Goal: Task Accomplishment & Management: Manage account settings

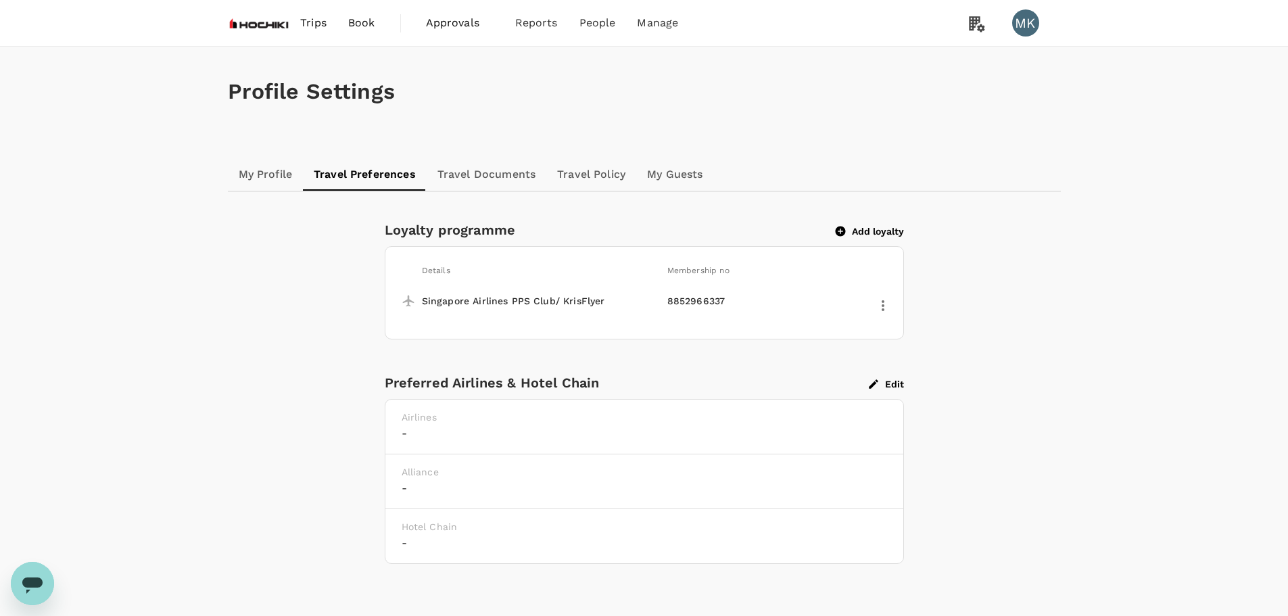
click at [869, 226] on button "Add loyalty" at bounding box center [870, 231] width 68 height 12
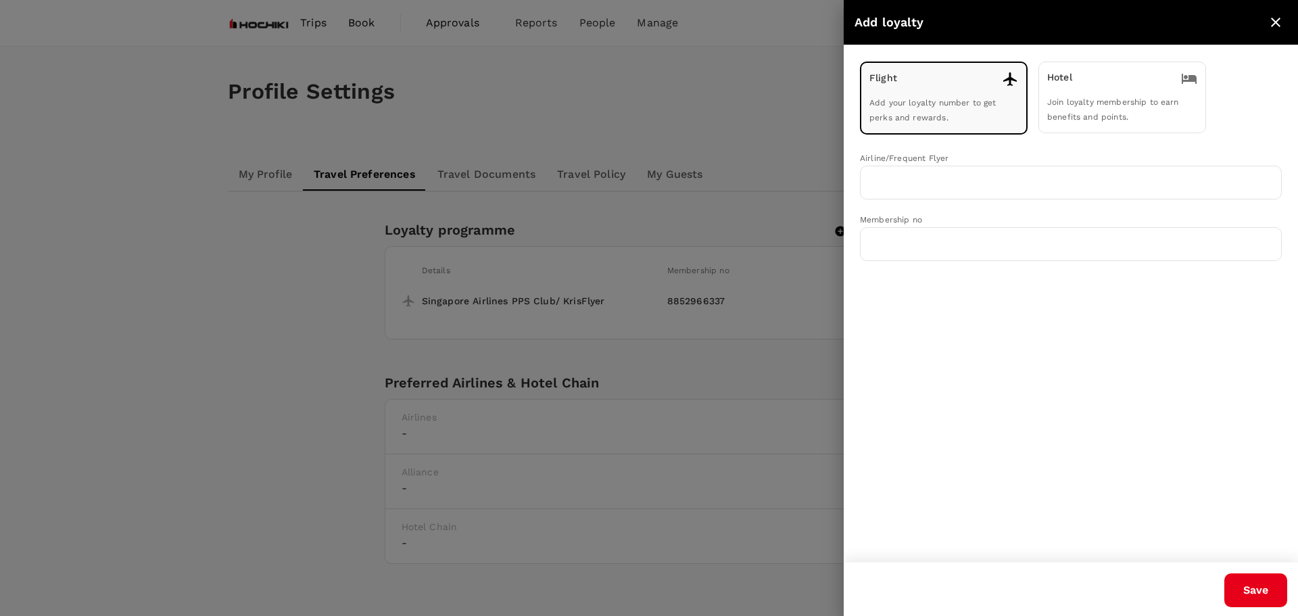
click at [1082, 113] on span "Join loyalty membership to earn benefits and points." at bounding box center [1113, 109] width 132 height 24
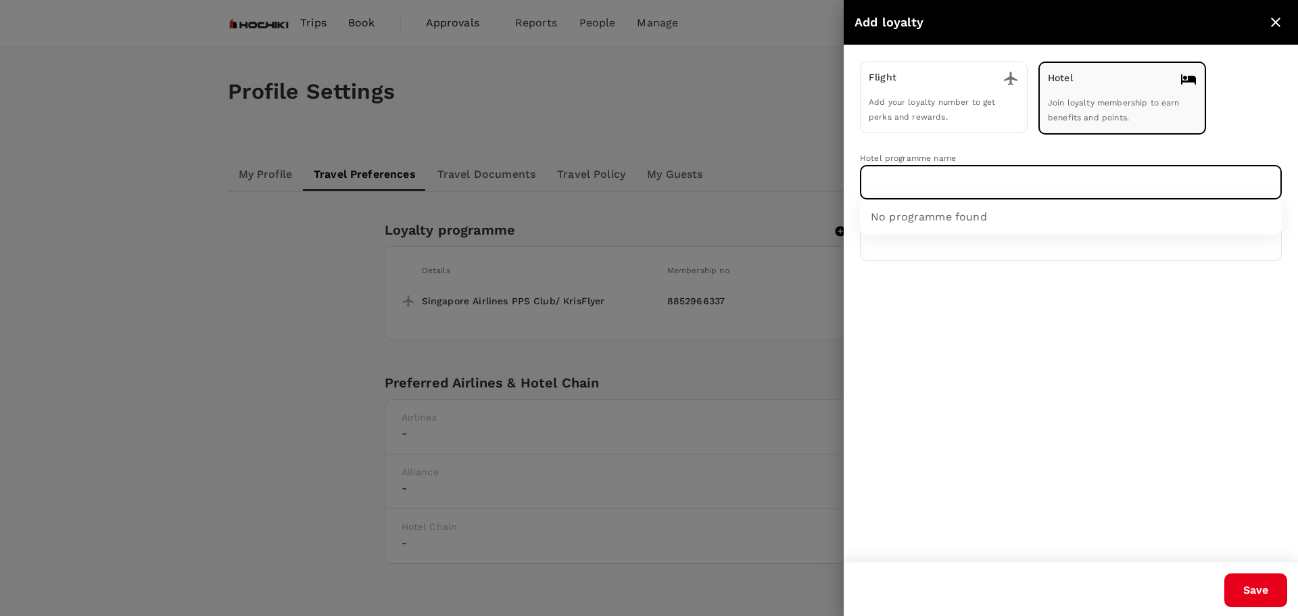
click at [1031, 175] on input "text" at bounding box center [1060, 183] width 389 height 26
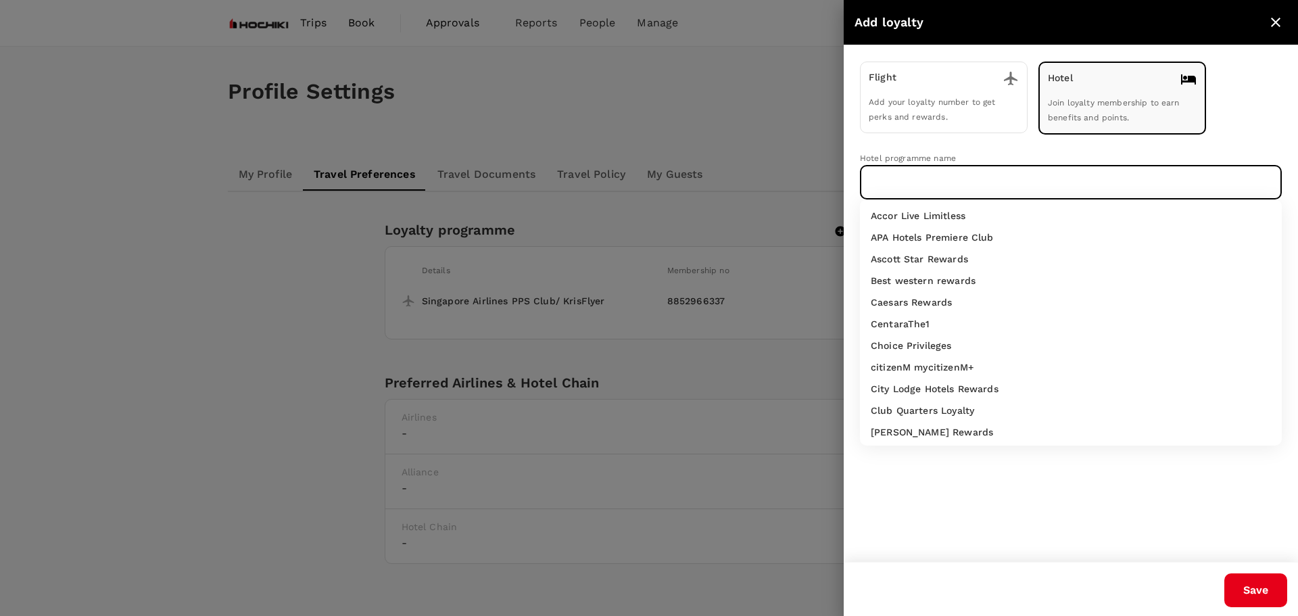
click at [936, 214] on p "Accor Live Limitless" at bounding box center [918, 216] width 95 height 14
type input "Accor Live Limitless"
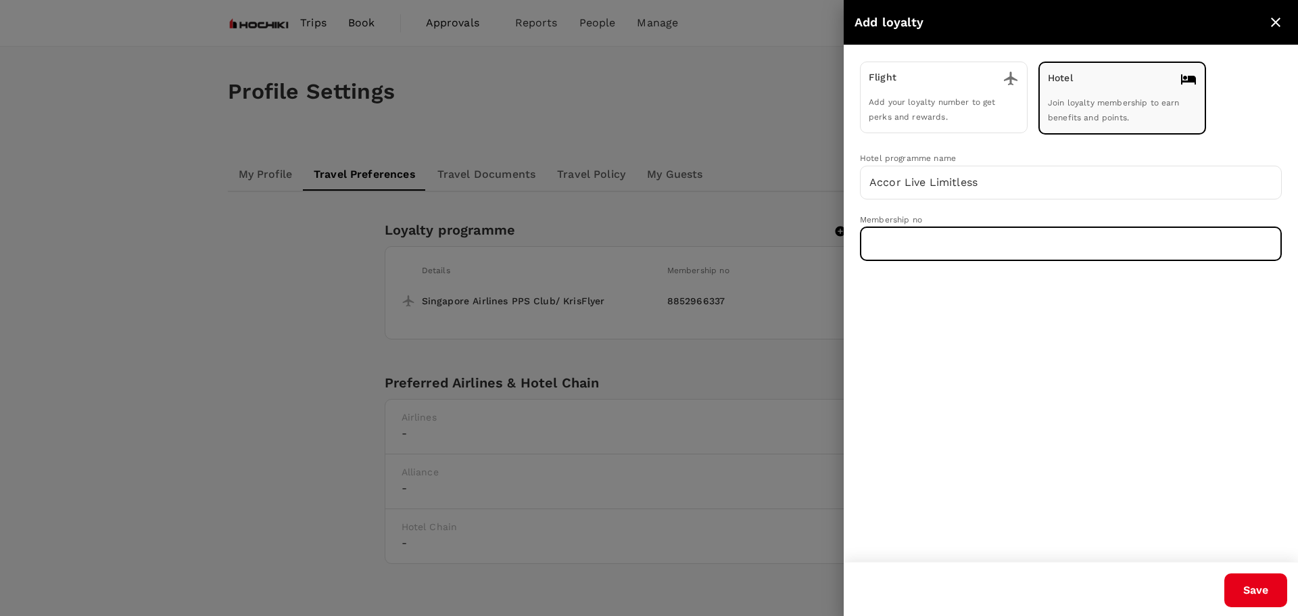
click at [911, 240] on input "text" at bounding box center [1071, 244] width 422 height 34
paste input "3081031 421294C3 W"
click at [916, 241] on input "3081031 421294C3 W" at bounding box center [1071, 244] width 422 height 34
click at [965, 242] on input "3081031421294C3 W" at bounding box center [1071, 244] width 422 height 34
type input "3081031421294C3W"
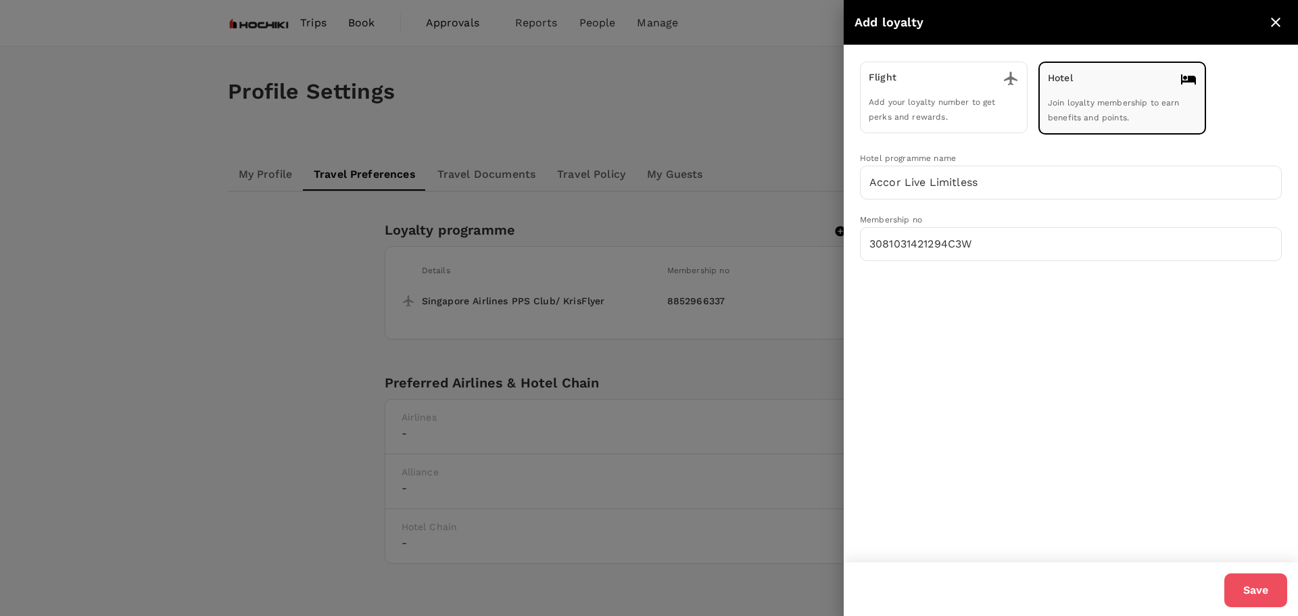
click at [1272, 592] on button "Save" at bounding box center [1255, 590] width 63 height 34
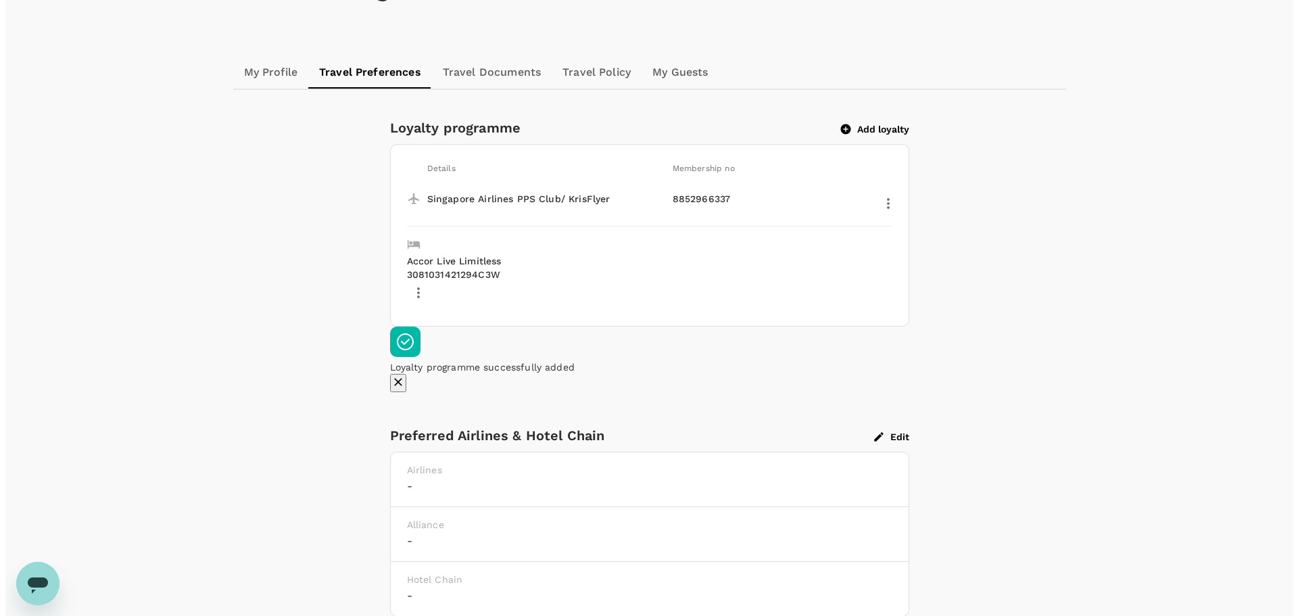
scroll to position [151, 0]
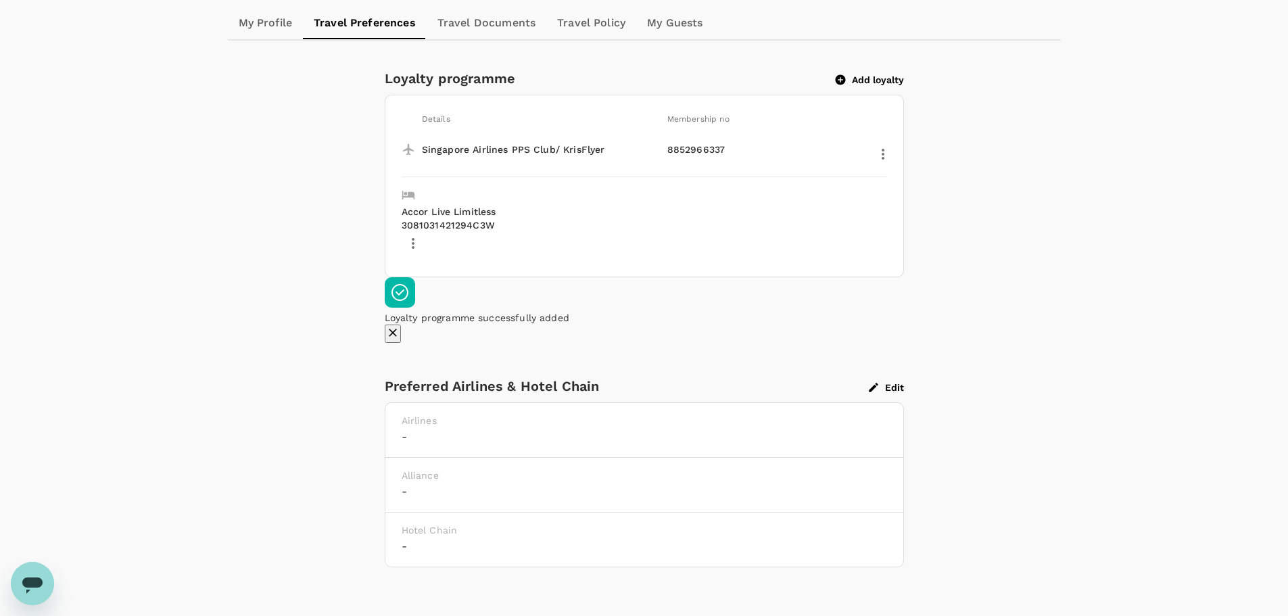
click at [874, 383] on icon "button" at bounding box center [873, 387] width 9 height 9
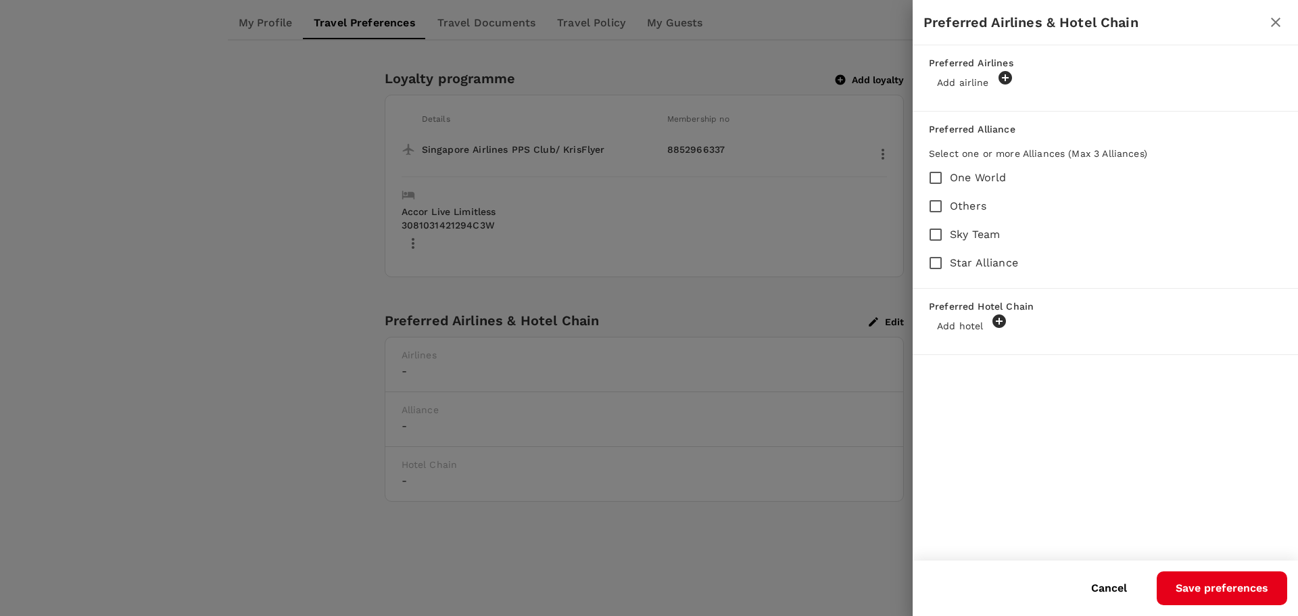
click at [696, 534] on div at bounding box center [649, 308] width 1298 height 616
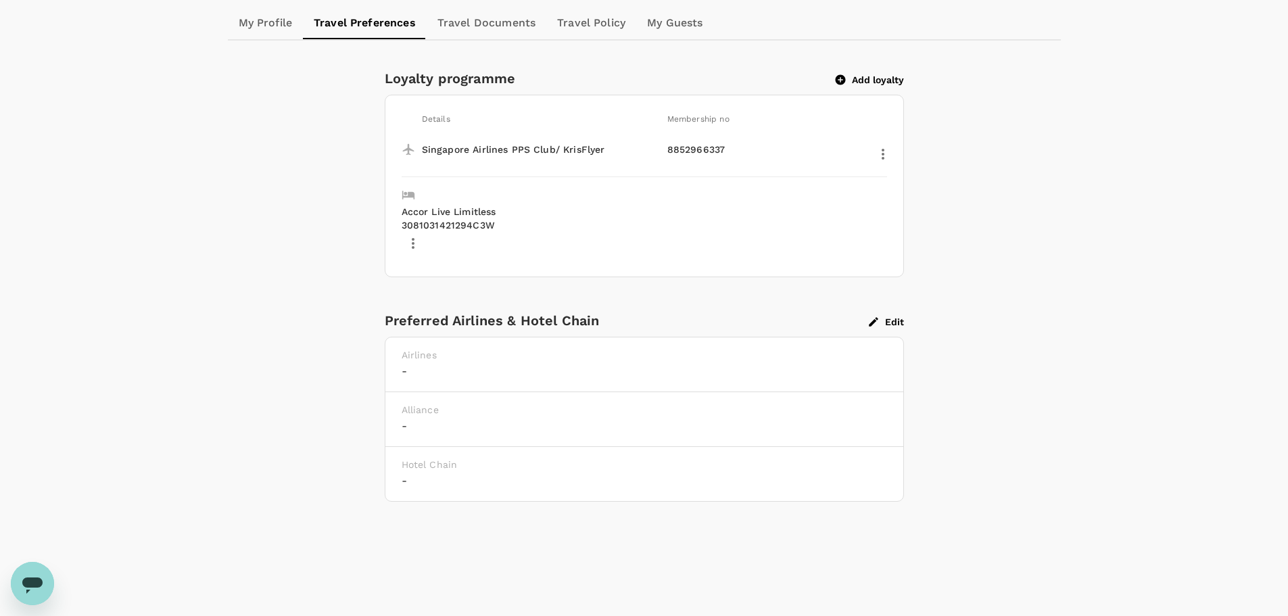
click at [878, 79] on button "Add loyalty" at bounding box center [870, 80] width 68 height 12
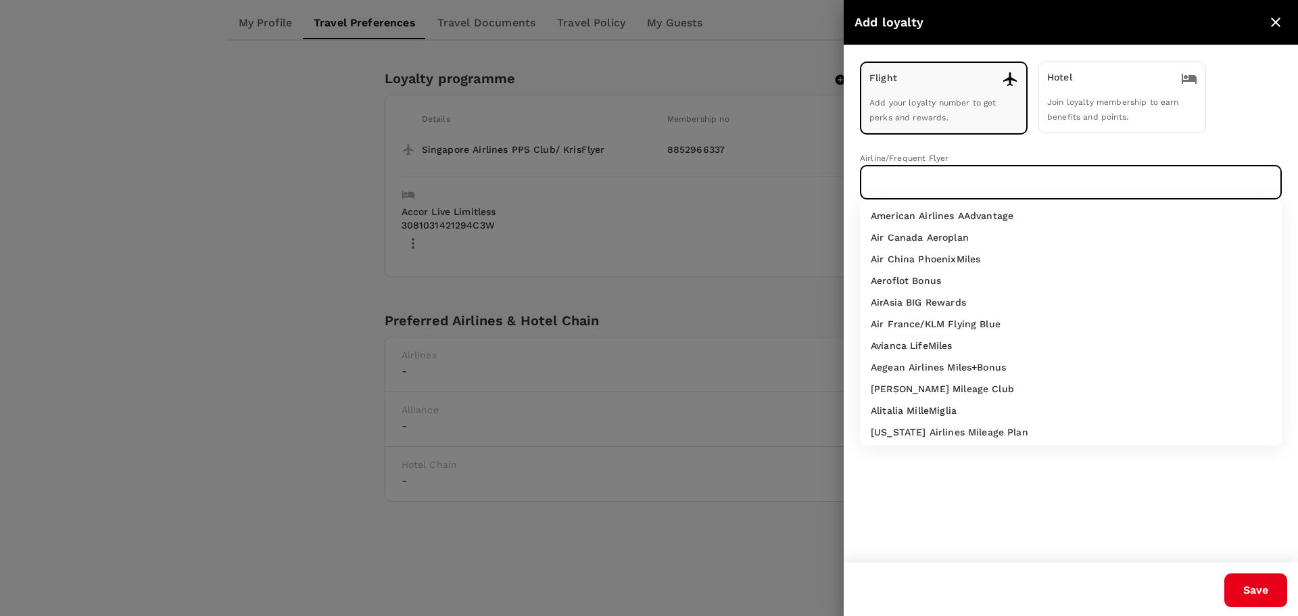
click at [1016, 190] on input "text" at bounding box center [1060, 183] width 389 height 26
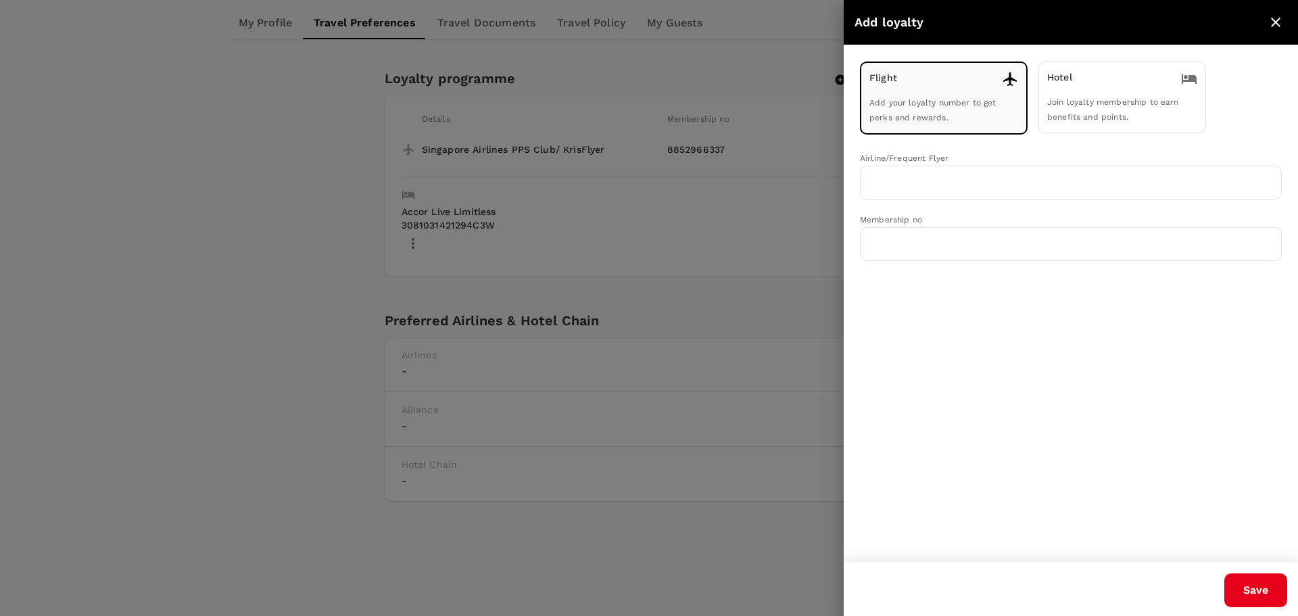
click at [1068, 85] on p "Hotel" at bounding box center [1059, 78] width 25 height 16
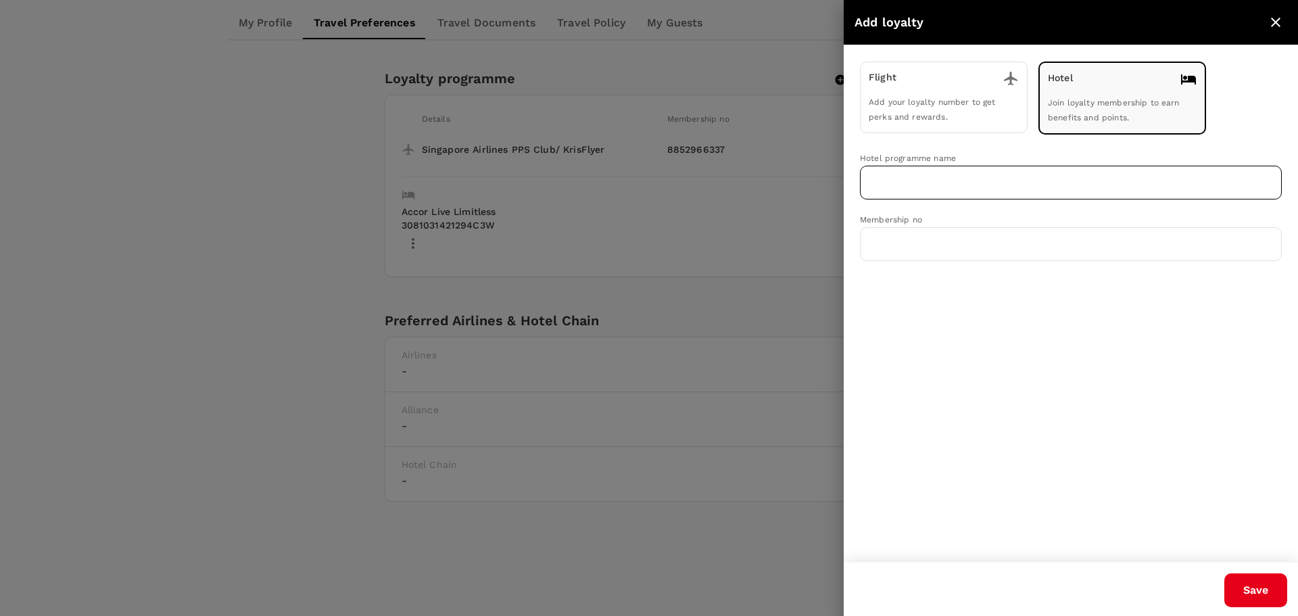
click at [1015, 183] on input "text" at bounding box center [1060, 183] width 389 height 26
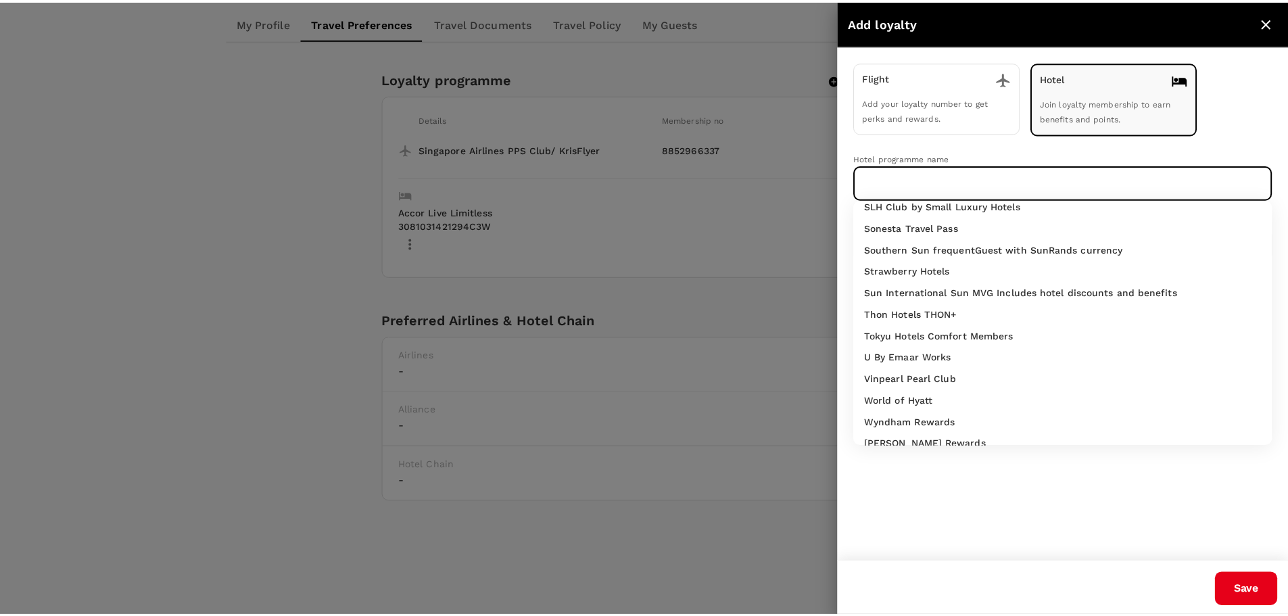
scroll to position [955, 0]
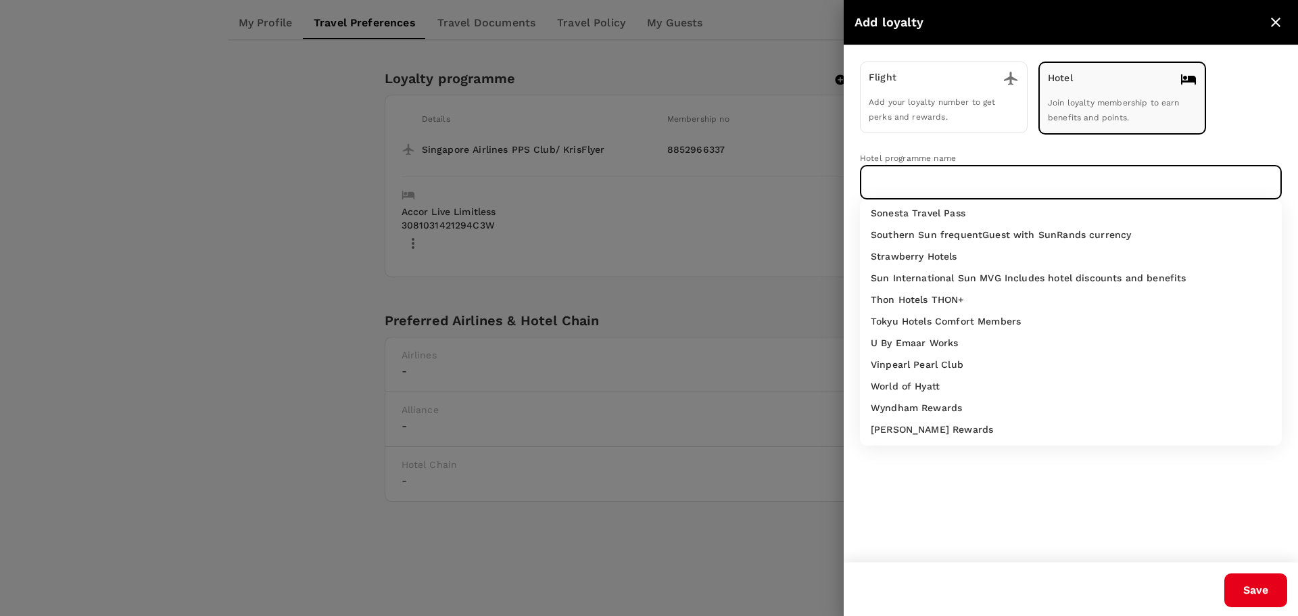
click at [750, 545] on div at bounding box center [649, 308] width 1298 height 616
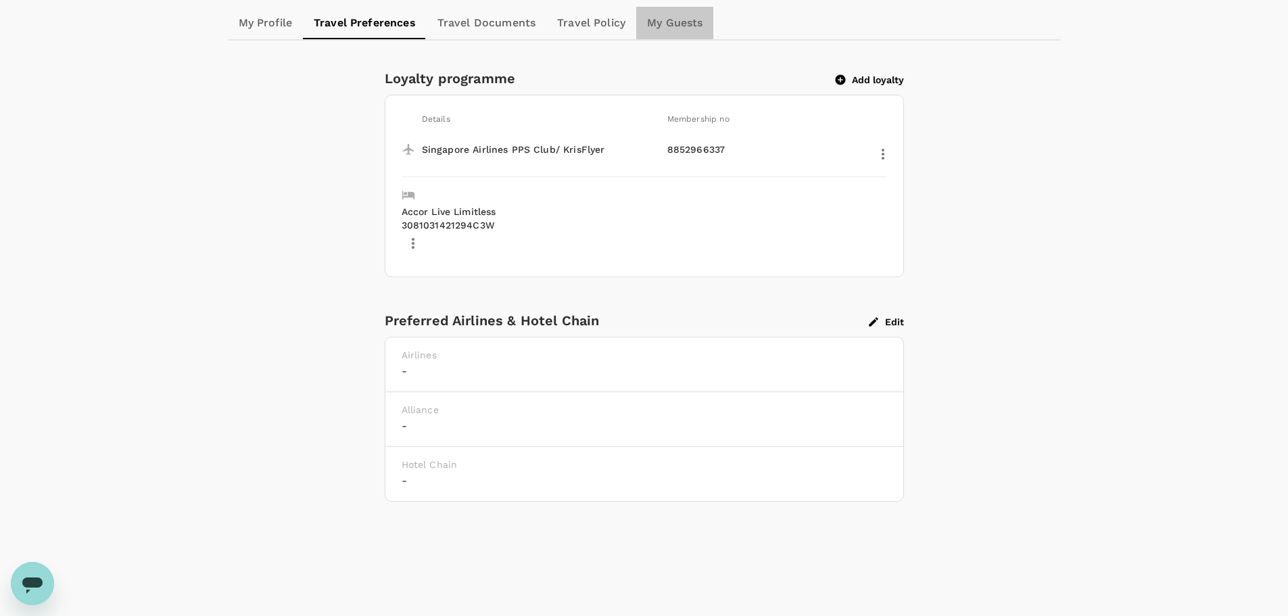
click at [688, 22] on link "My Guests" at bounding box center [674, 23] width 77 height 32
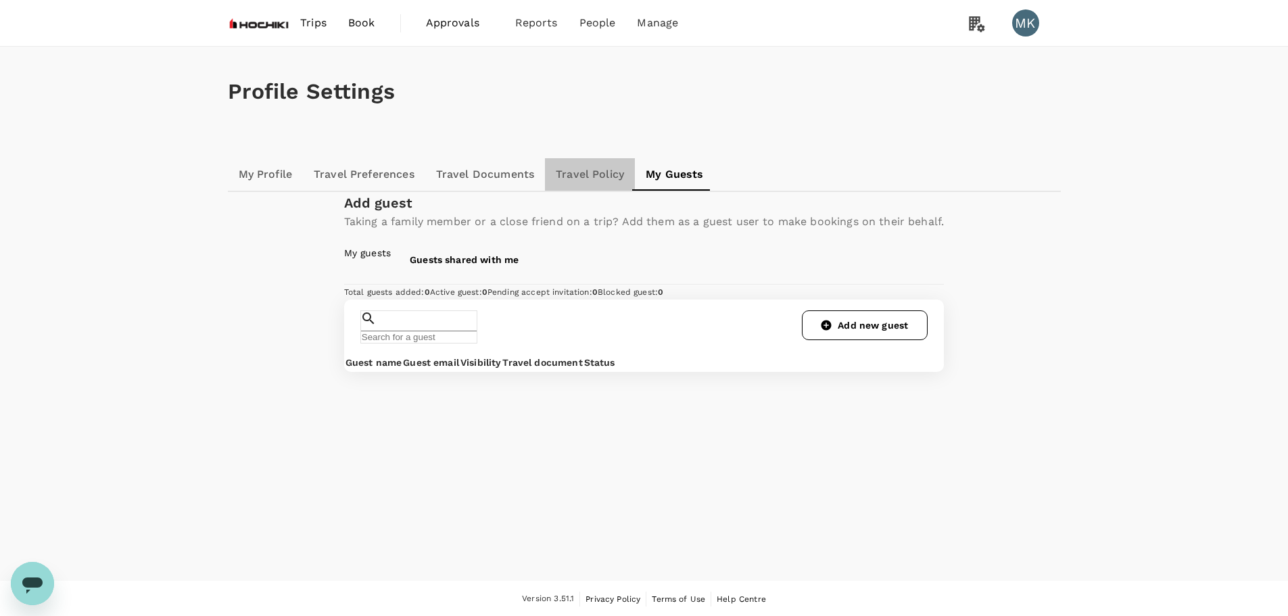
click at [606, 164] on link "Travel Policy" at bounding box center [590, 174] width 90 height 32
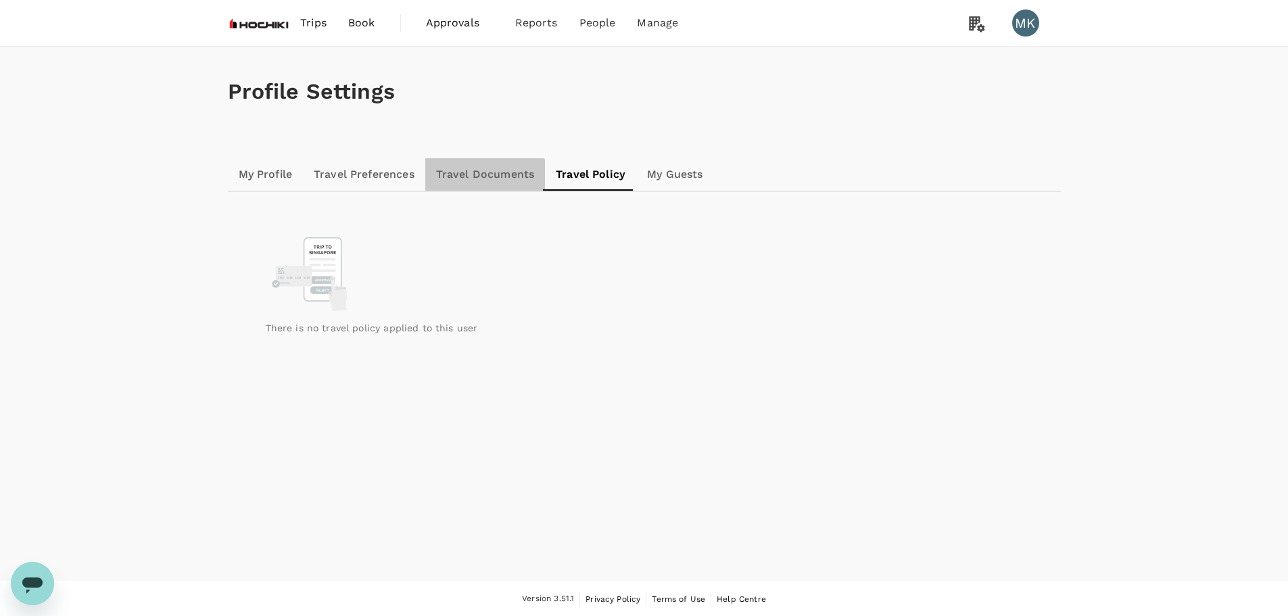
click at [483, 183] on link "Travel Documents" at bounding box center [485, 174] width 120 height 32
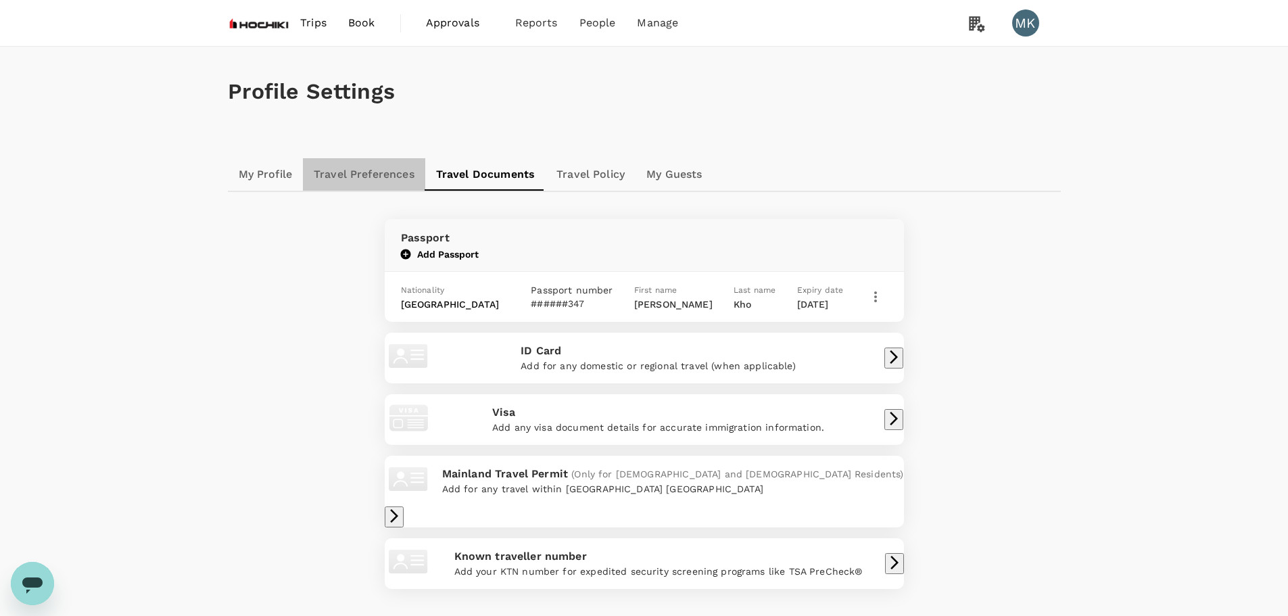
click at [341, 168] on link "Travel Preferences" at bounding box center [364, 174] width 122 height 32
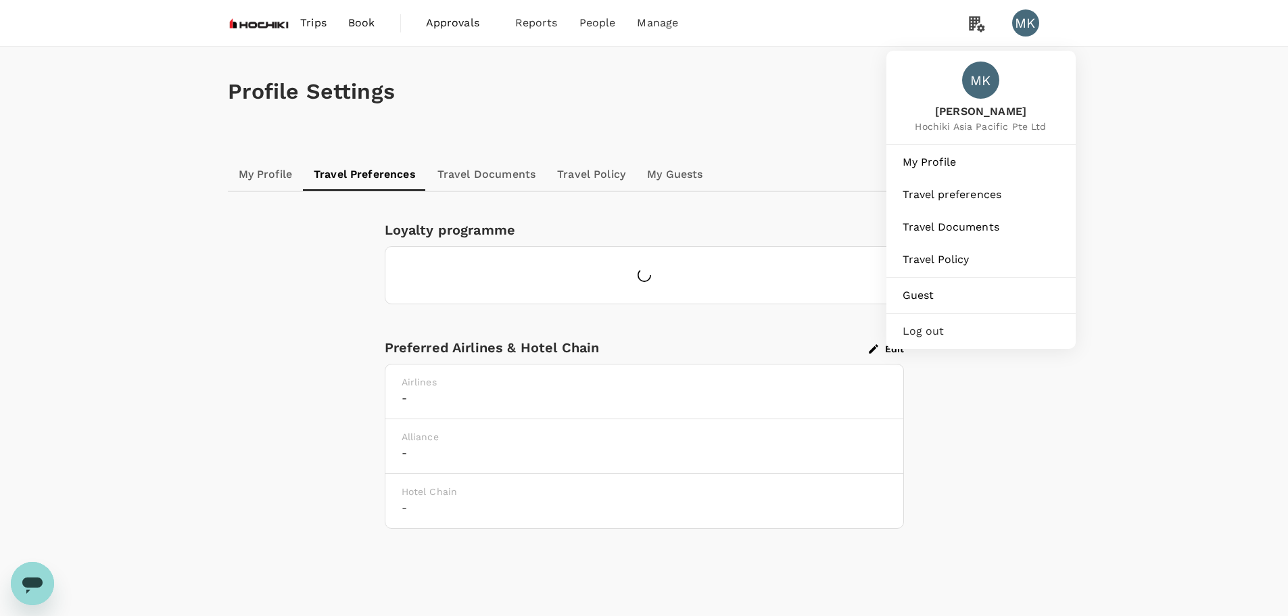
click at [1024, 21] on div "MK" at bounding box center [1025, 22] width 27 height 27
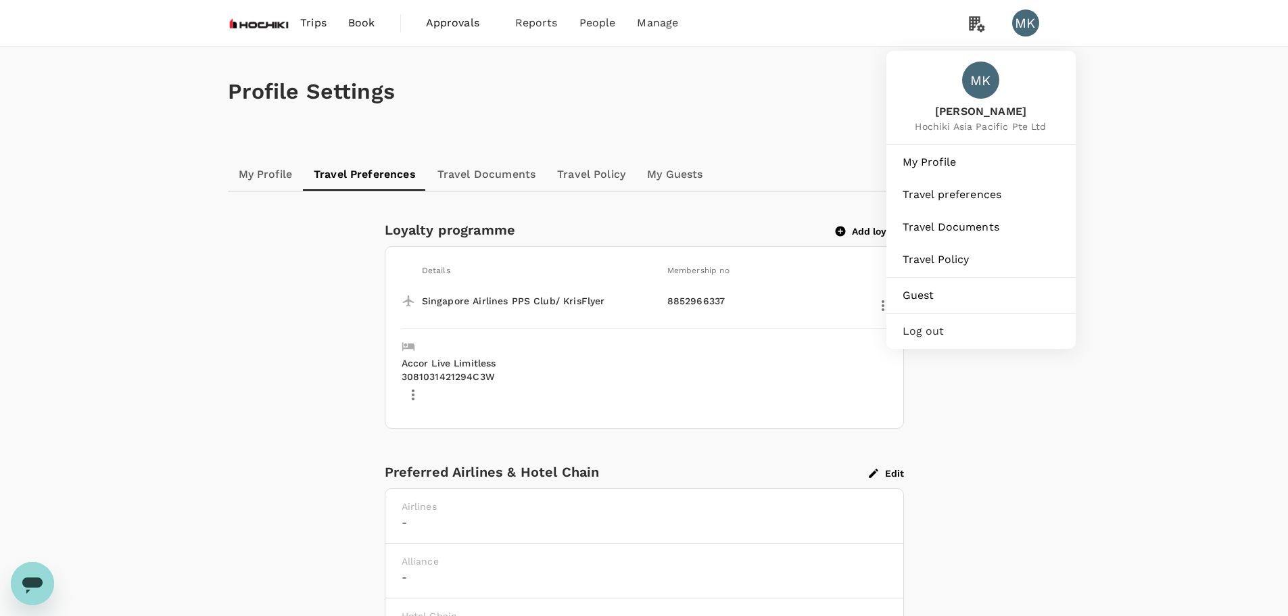
click at [1026, 15] on div "MK" at bounding box center [1025, 22] width 27 height 27
click at [1022, 22] on div "MK" at bounding box center [1025, 22] width 27 height 27
click at [1022, 23] on div "MK" at bounding box center [1025, 22] width 27 height 27
click at [935, 160] on span "My Profile" at bounding box center [981, 162] width 157 height 16
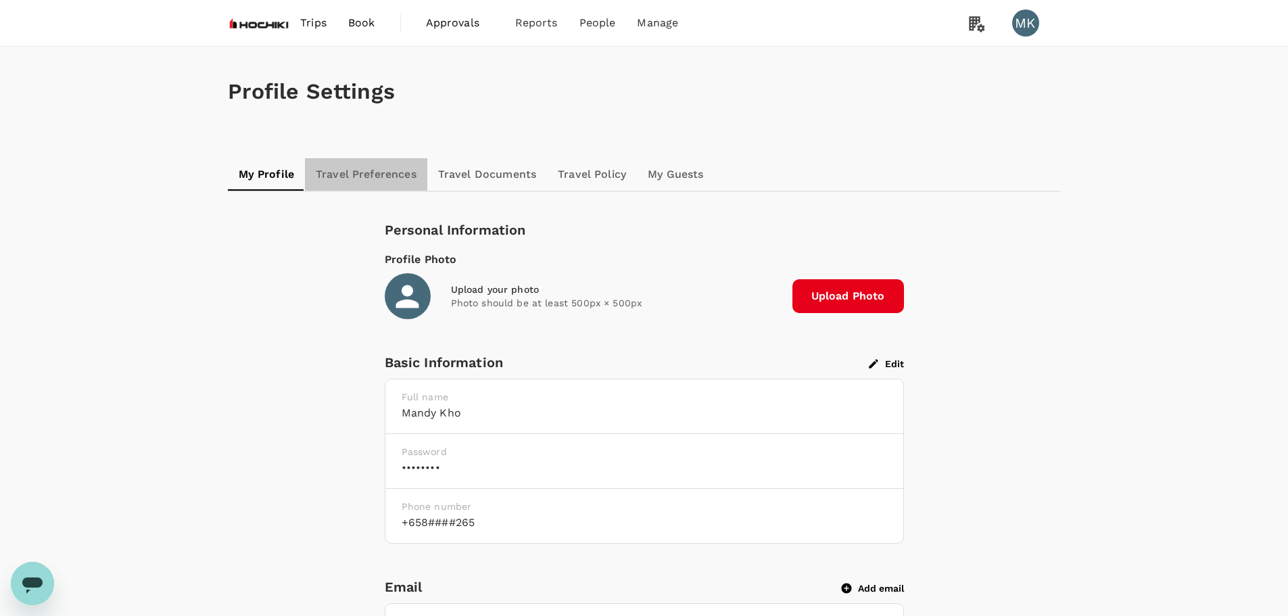
click at [355, 170] on link "Travel Preferences" at bounding box center [366, 174] width 122 height 32
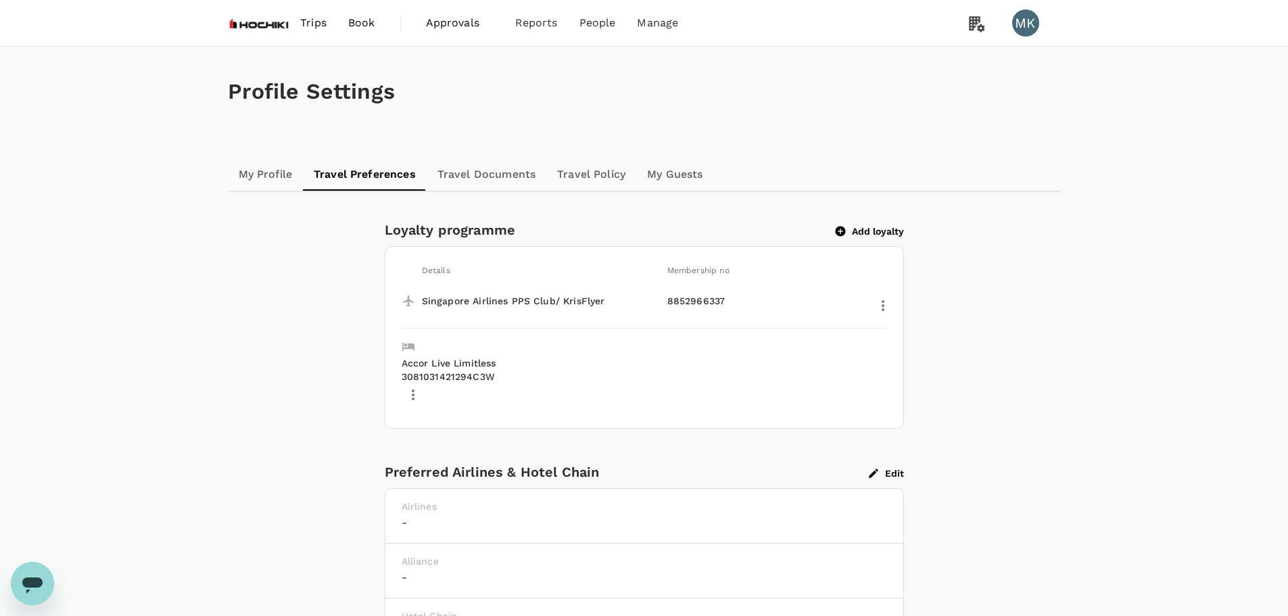
scroll to position [151, 0]
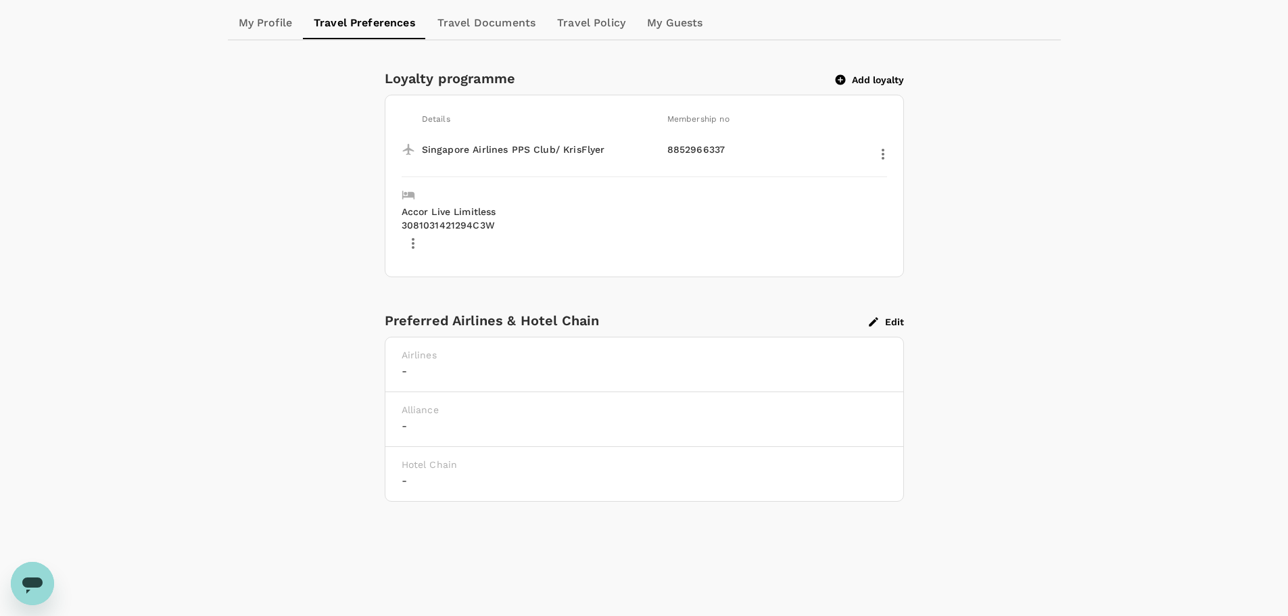
click at [522, 25] on link "Travel Documents" at bounding box center [487, 23] width 120 height 32
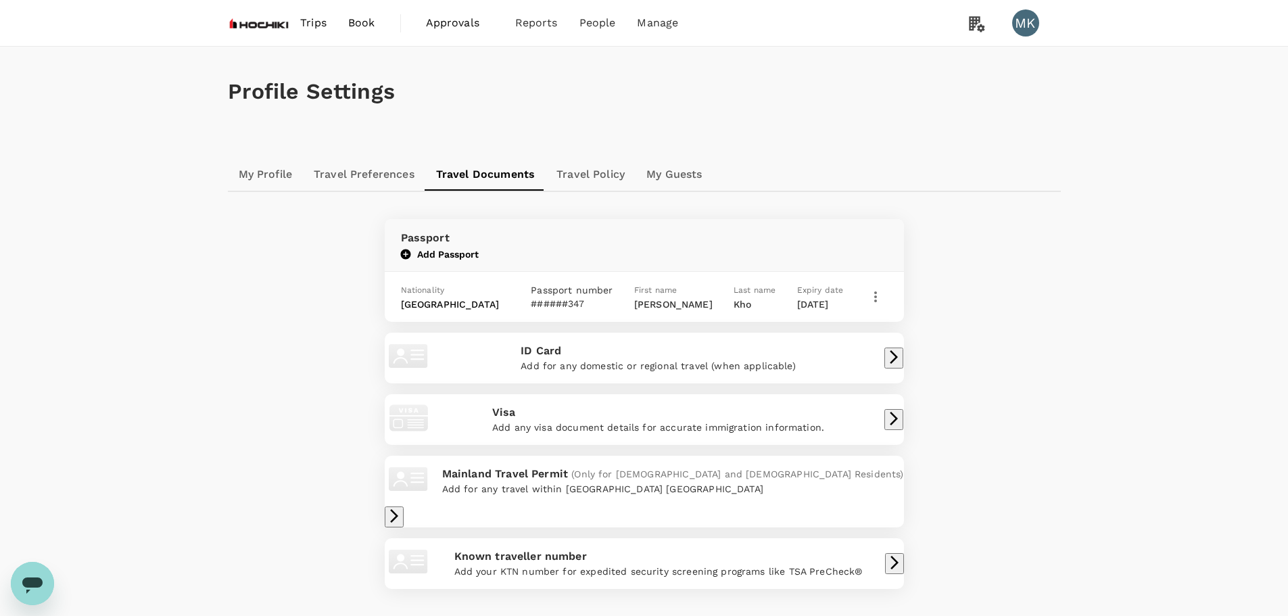
click at [597, 173] on link "Travel Policy" at bounding box center [591, 174] width 90 height 32
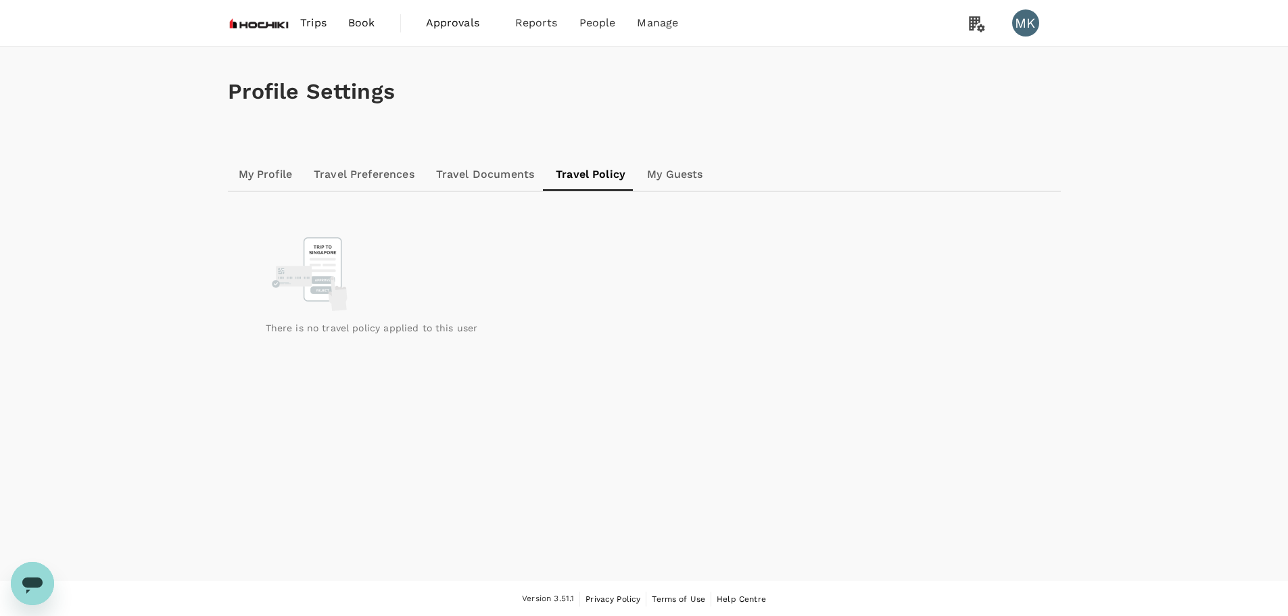
click at [665, 172] on link "My Guests" at bounding box center [674, 174] width 77 height 32
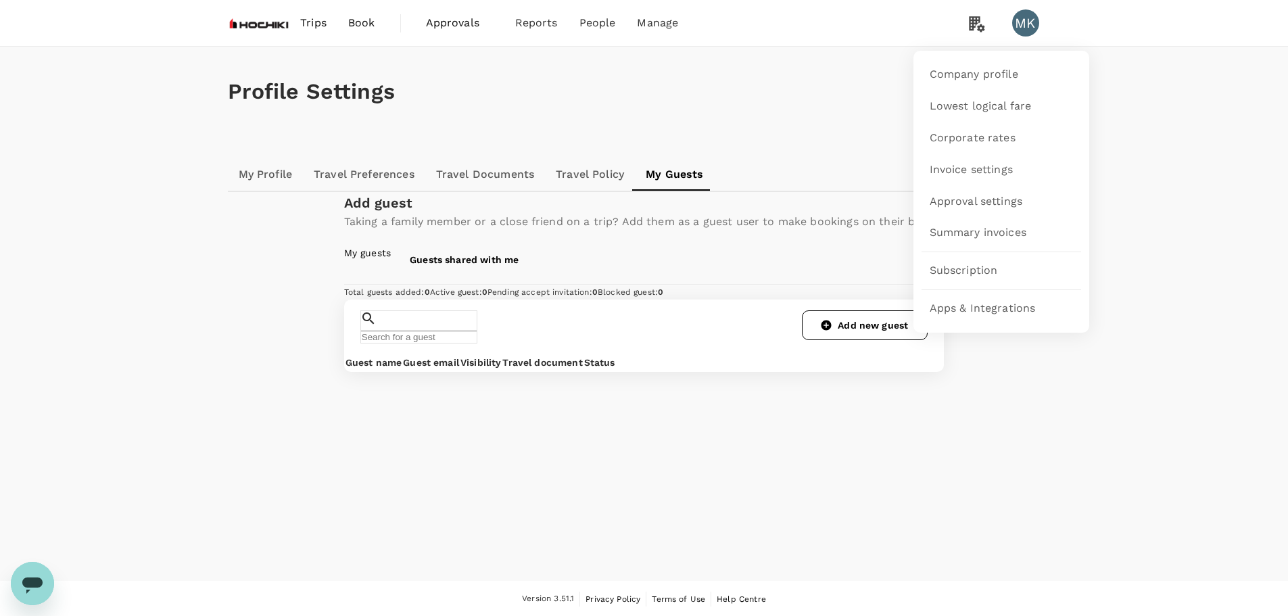
click at [977, 32] on icon at bounding box center [976, 23] width 27 height 28
click at [960, 76] on span "Company profile" at bounding box center [974, 75] width 89 height 16
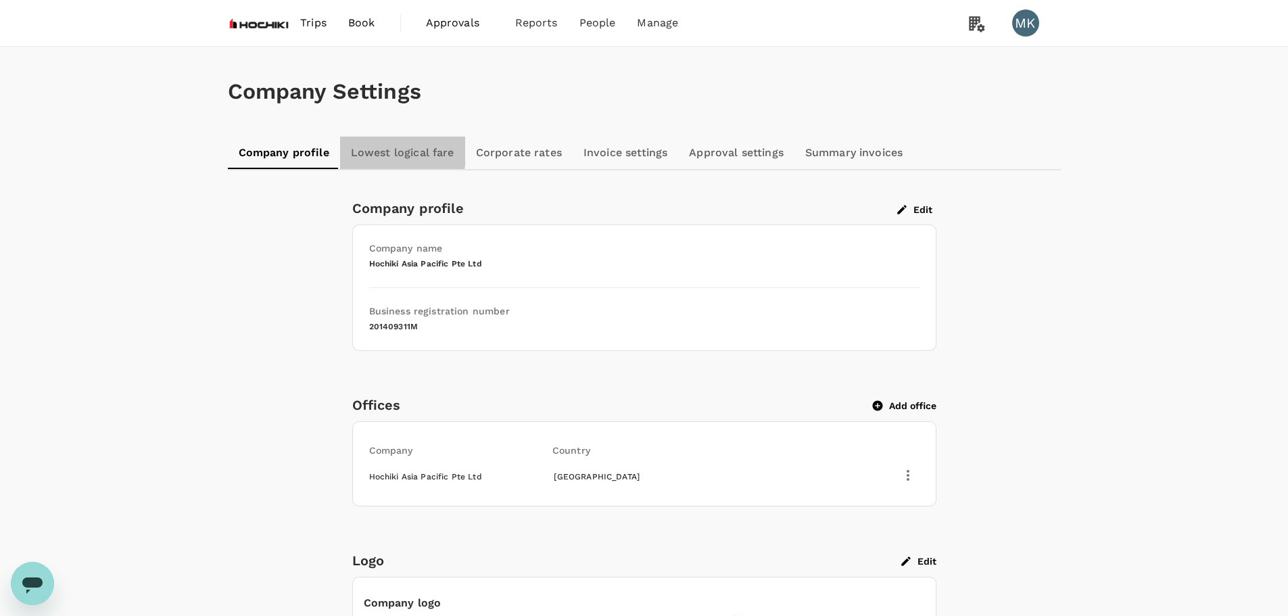
click at [364, 149] on link "Lowest logical fare" at bounding box center [402, 153] width 125 height 32
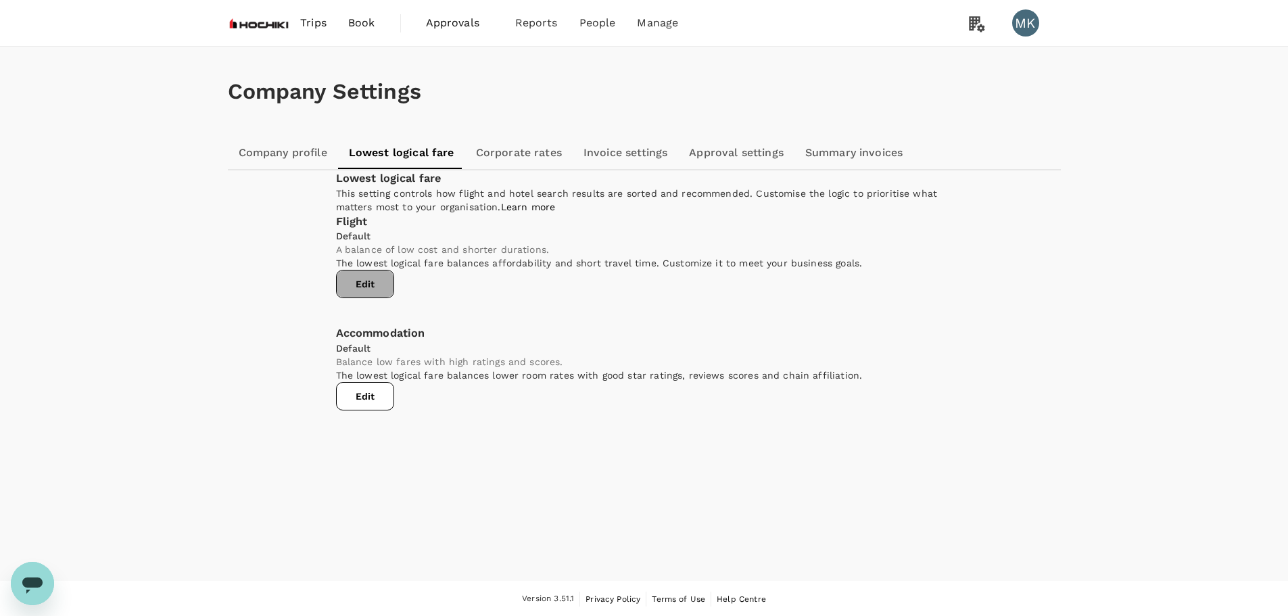
click at [394, 298] on button "Edit" at bounding box center [365, 284] width 58 height 28
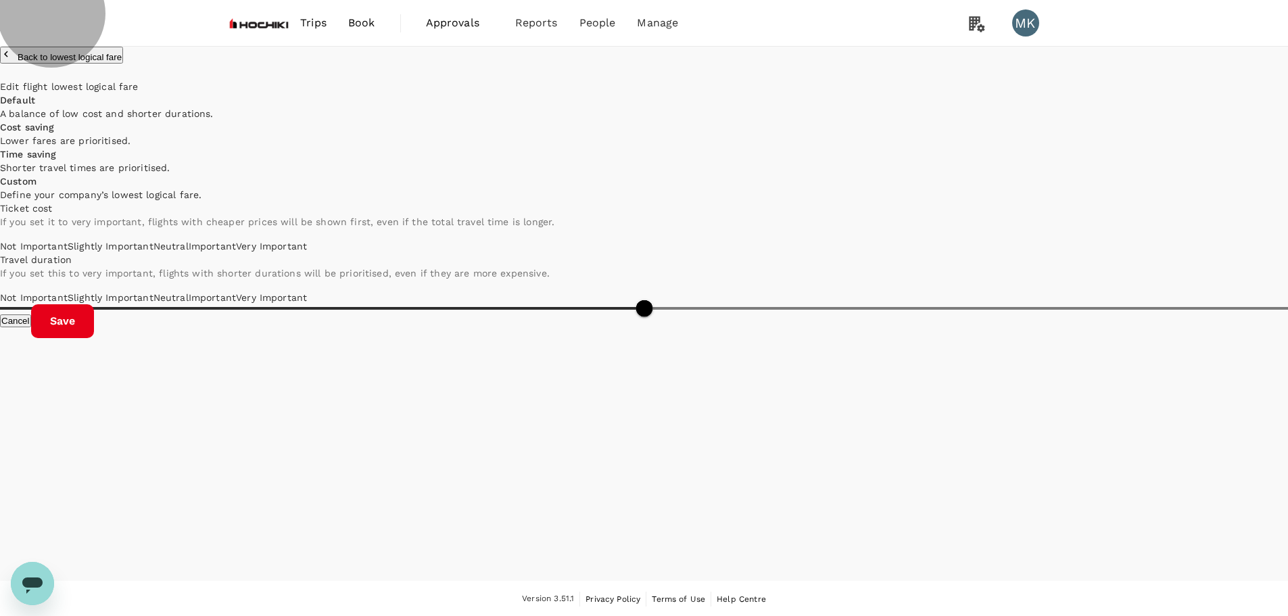
click at [31, 327] on button "Cancel" at bounding box center [15, 320] width 31 height 13
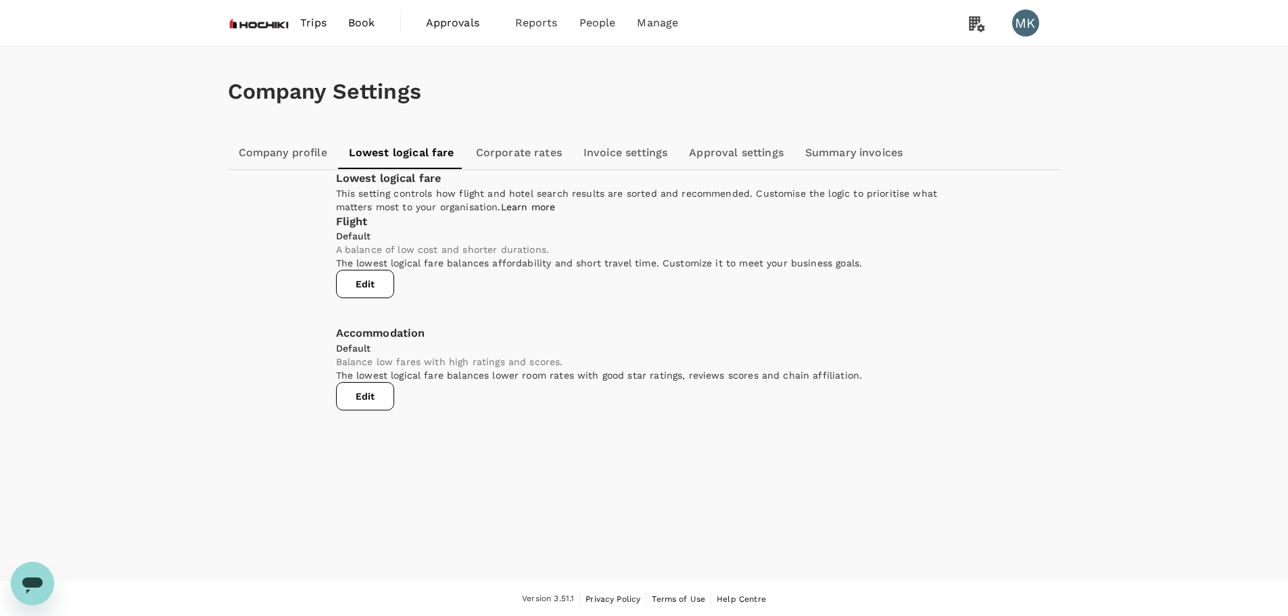
scroll to position [1, 0]
click at [523, 151] on link "Corporate rates" at bounding box center [519, 151] width 108 height 32
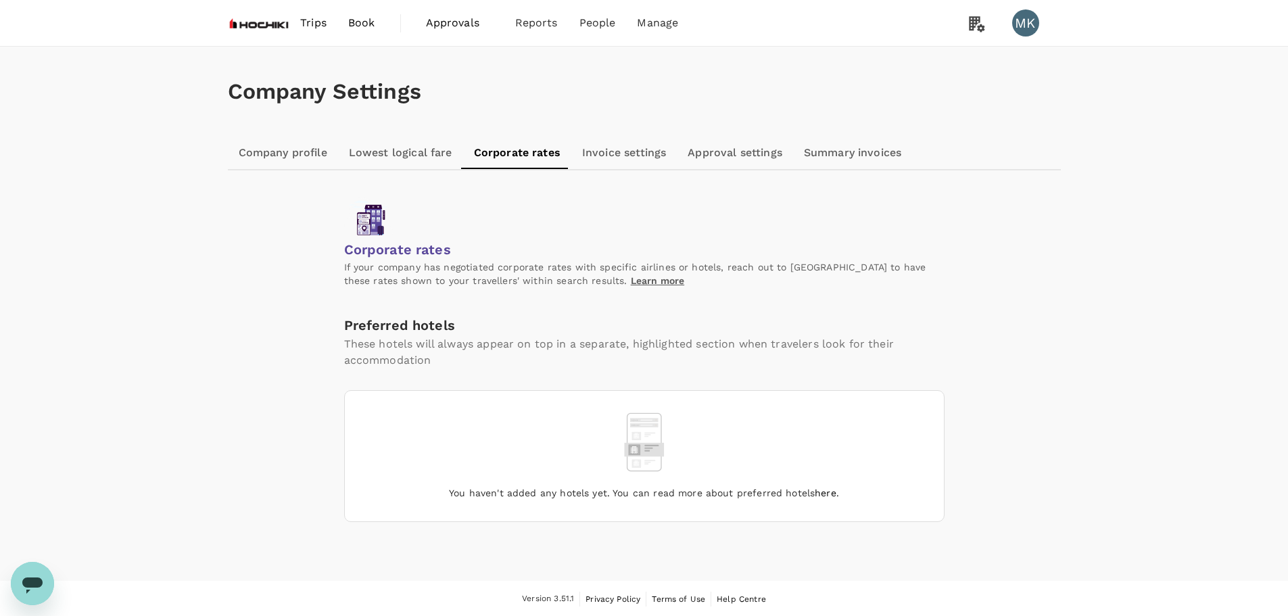
click at [828, 487] on link "here" at bounding box center [826, 492] width 22 height 11
click at [642, 153] on link "Invoice settings" at bounding box center [623, 153] width 105 height 32
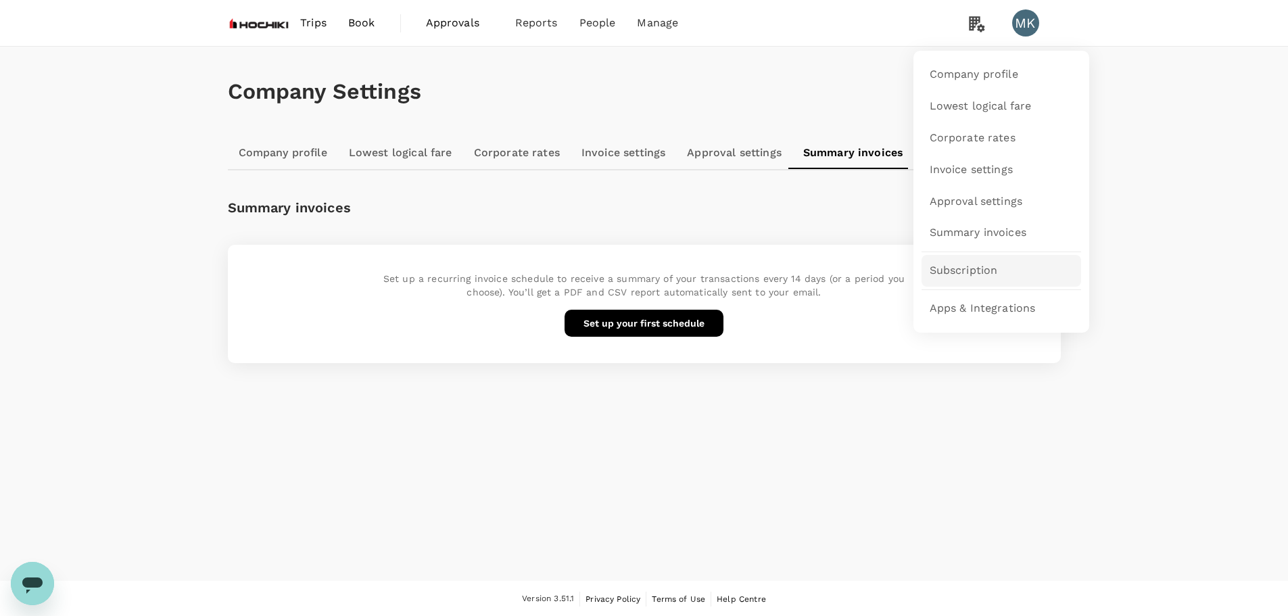
click at [965, 279] on link "Subscription" at bounding box center [1002, 271] width 160 height 32
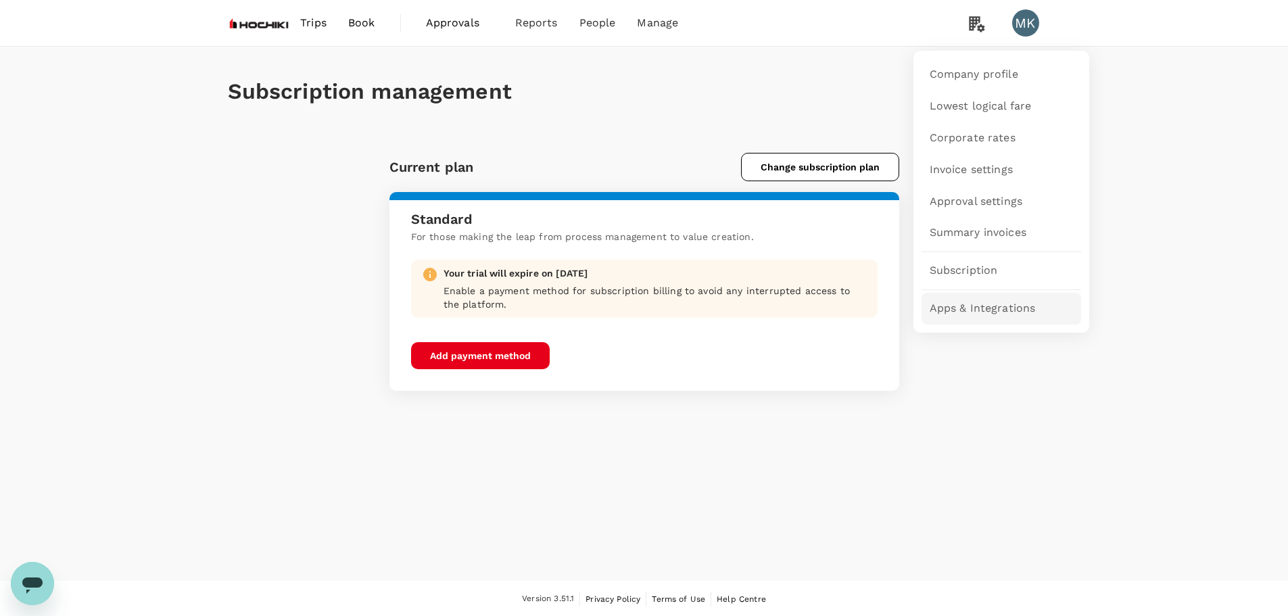
click at [986, 302] on span "Apps & Integrations" at bounding box center [983, 309] width 106 height 16
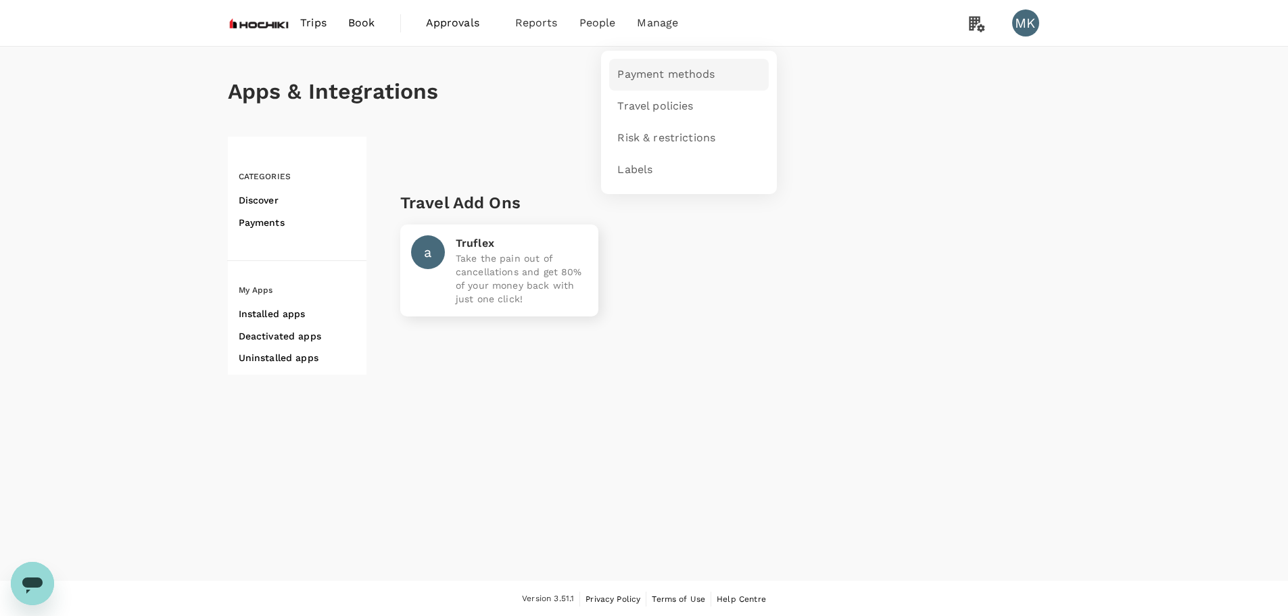
click at [655, 79] on span "Payment methods" at bounding box center [665, 75] width 97 height 16
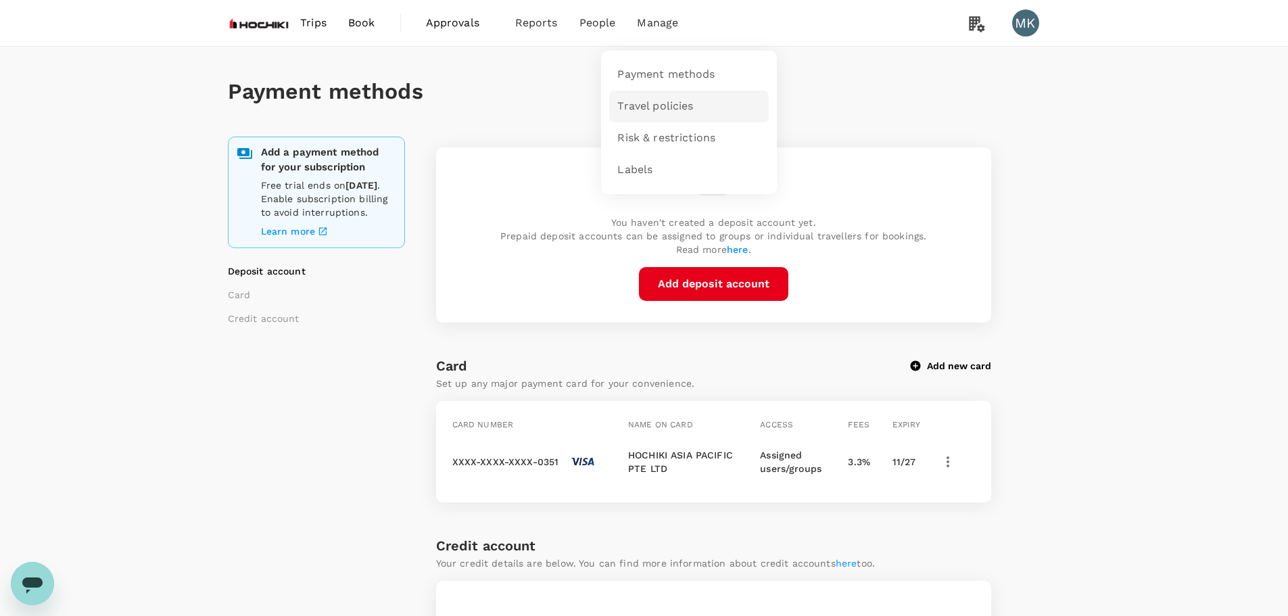
click at [672, 114] on span "Travel policies" at bounding box center [655, 107] width 76 height 16
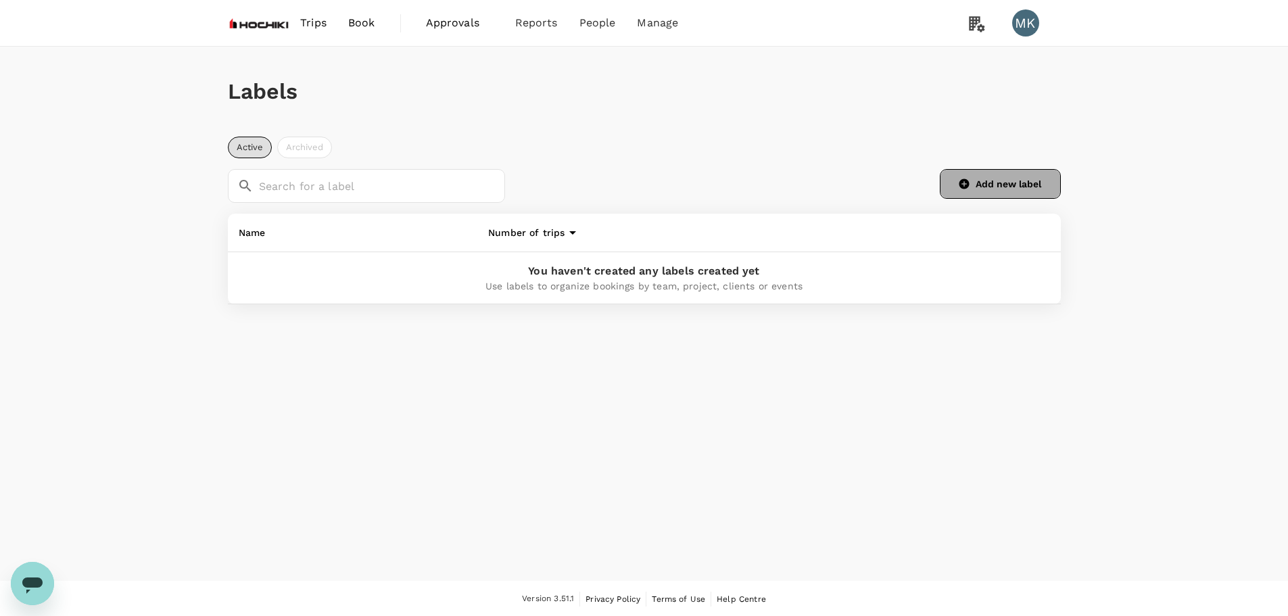
click at [1020, 191] on button "Add new label" at bounding box center [1000, 184] width 121 height 30
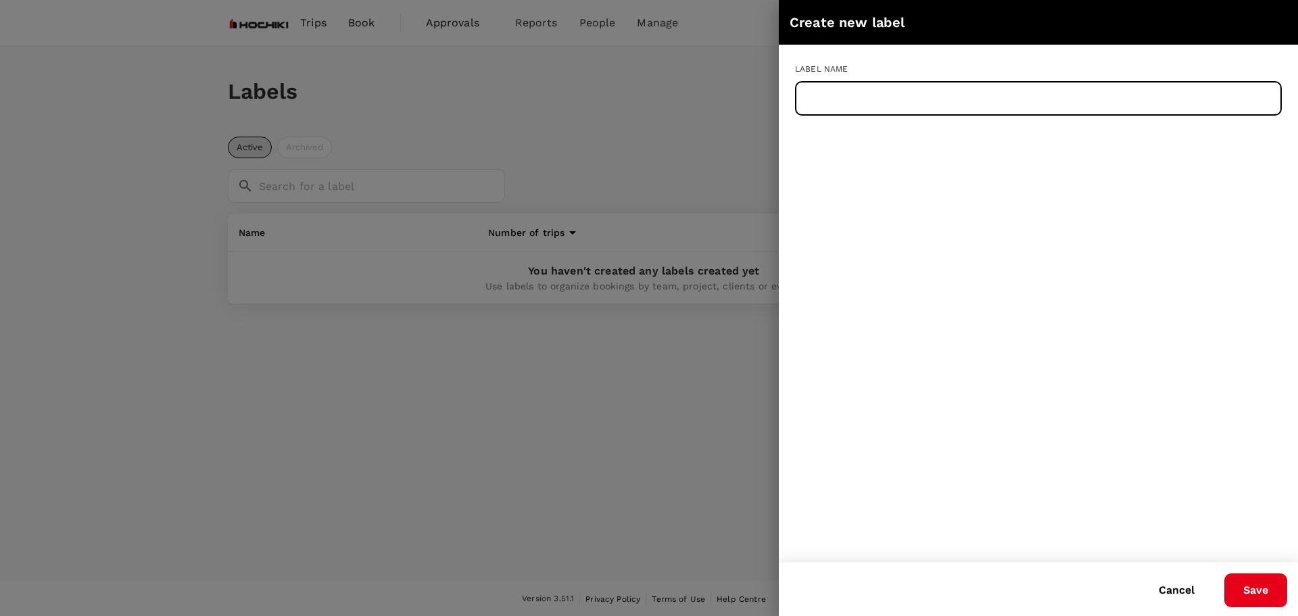
click at [923, 108] on input "text" at bounding box center [1038, 99] width 487 height 34
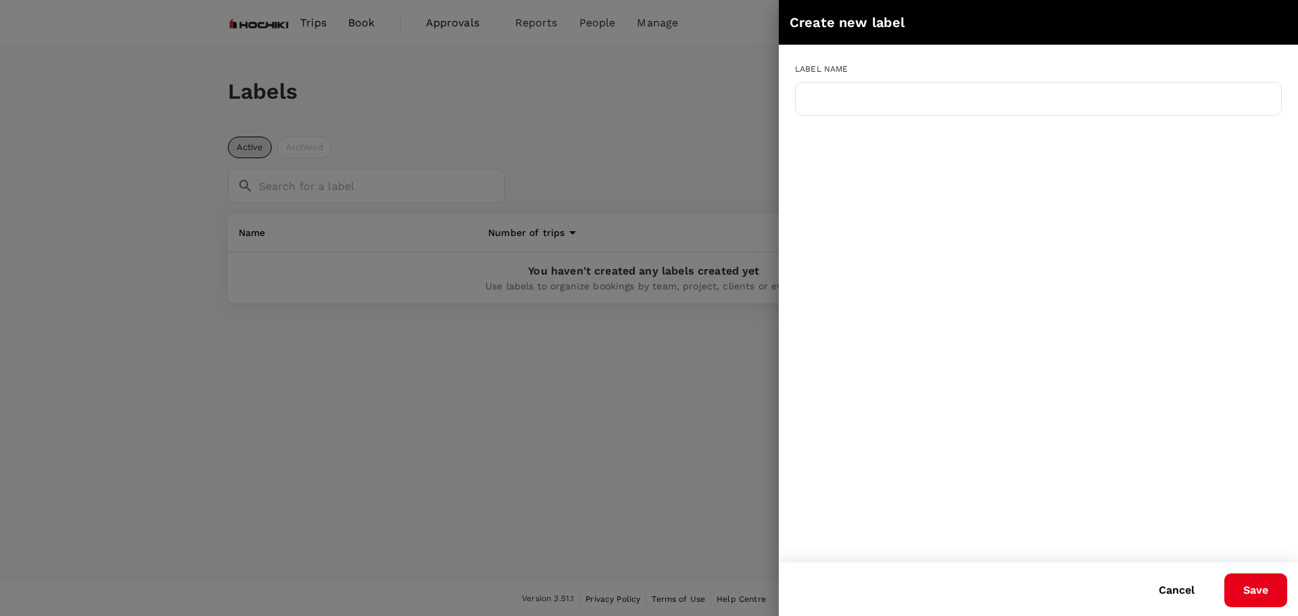
click at [585, 496] on div at bounding box center [649, 308] width 1298 height 616
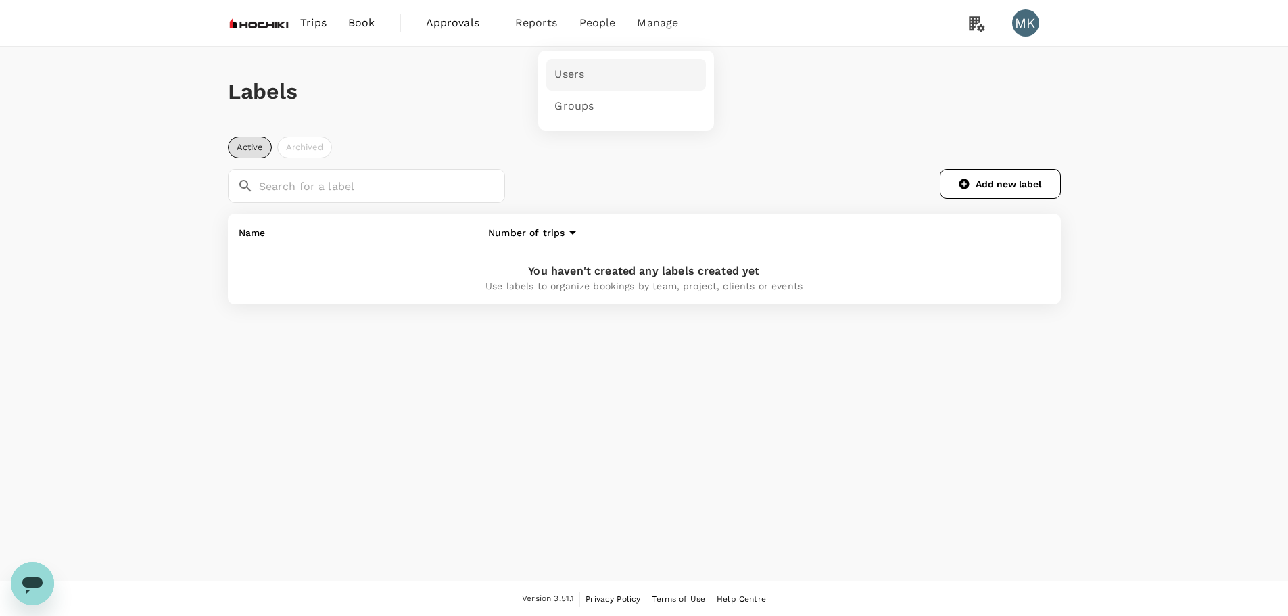
click at [565, 65] on link "Users" at bounding box center [626, 75] width 160 height 32
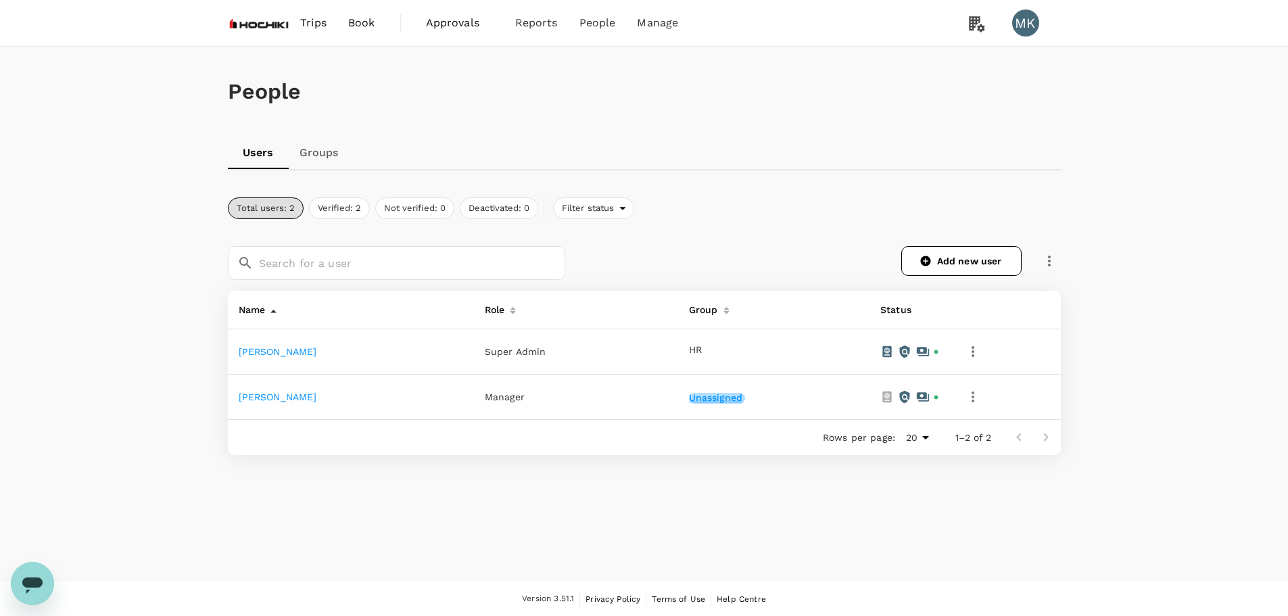
click at [689, 401] on button "Unassigned" at bounding box center [717, 398] width 56 height 11
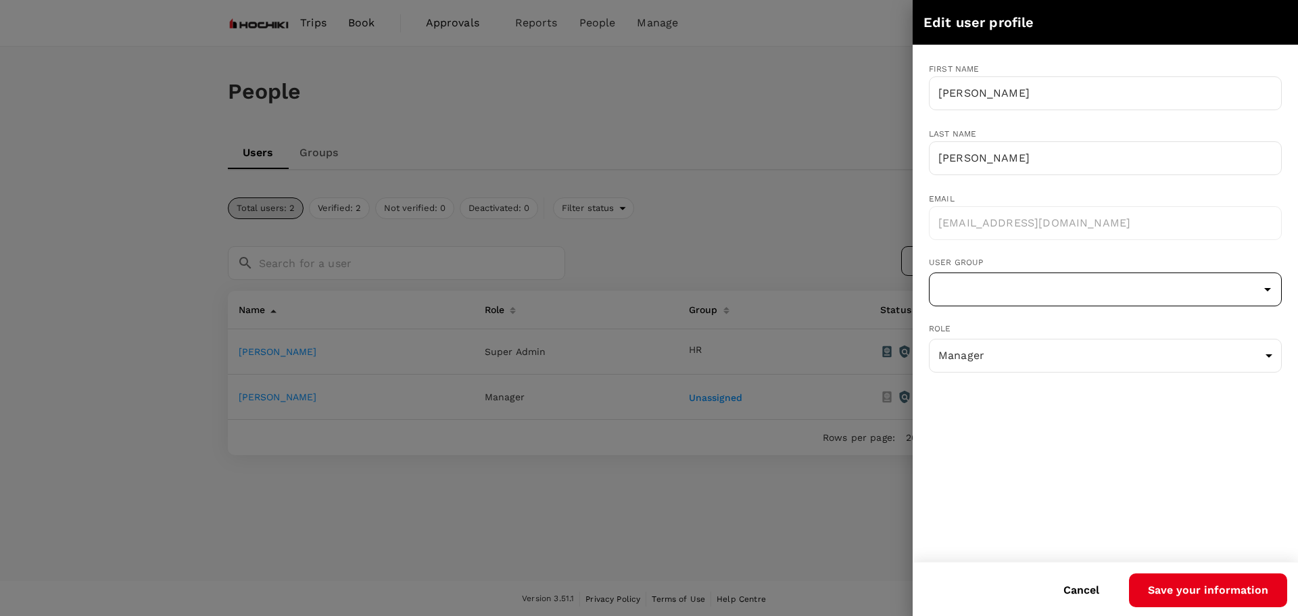
click at [1020, 283] on input "text" at bounding box center [1105, 290] width 346 height 26
click at [949, 331] on ul "HR Currently manager of this group" at bounding box center [1106, 328] width 352 height 32
click at [1055, 430] on div "First name Tracy ​ Last name Chen ​ Email tracychen@hochikiasiapacific.com ​ Us…" at bounding box center [1105, 303] width 385 height 517
click at [997, 279] on input "text" at bounding box center [1105, 290] width 346 height 26
click at [775, 486] on div at bounding box center [649, 308] width 1298 height 616
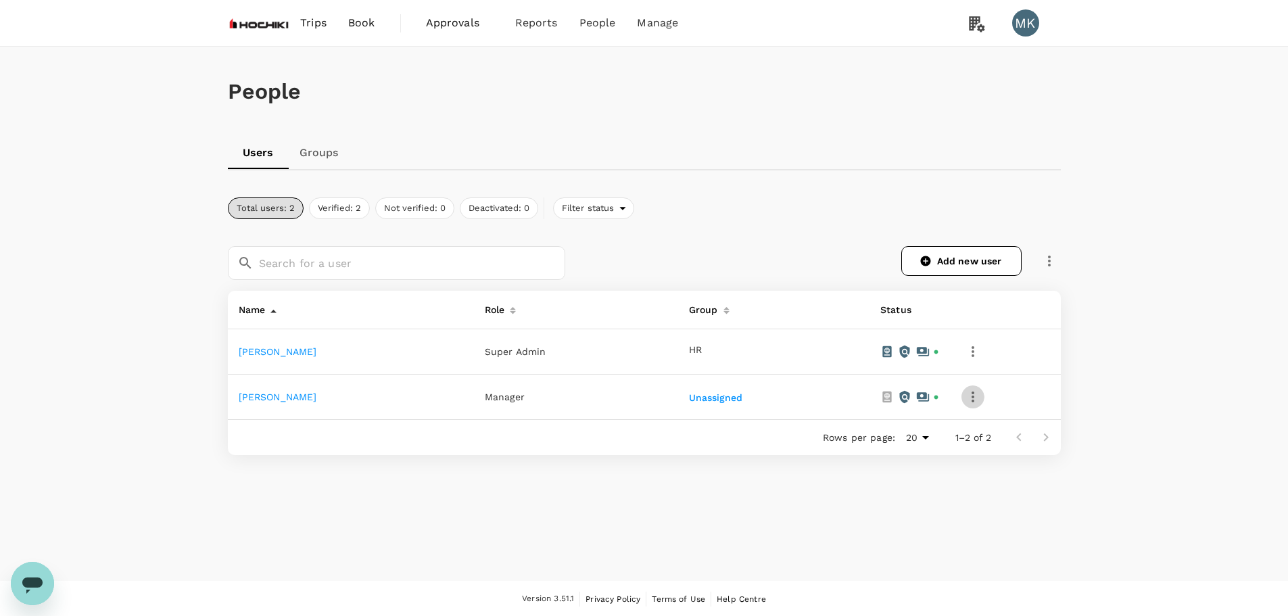
click at [966, 396] on icon "button" at bounding box center [973, 397] width 16 height 16
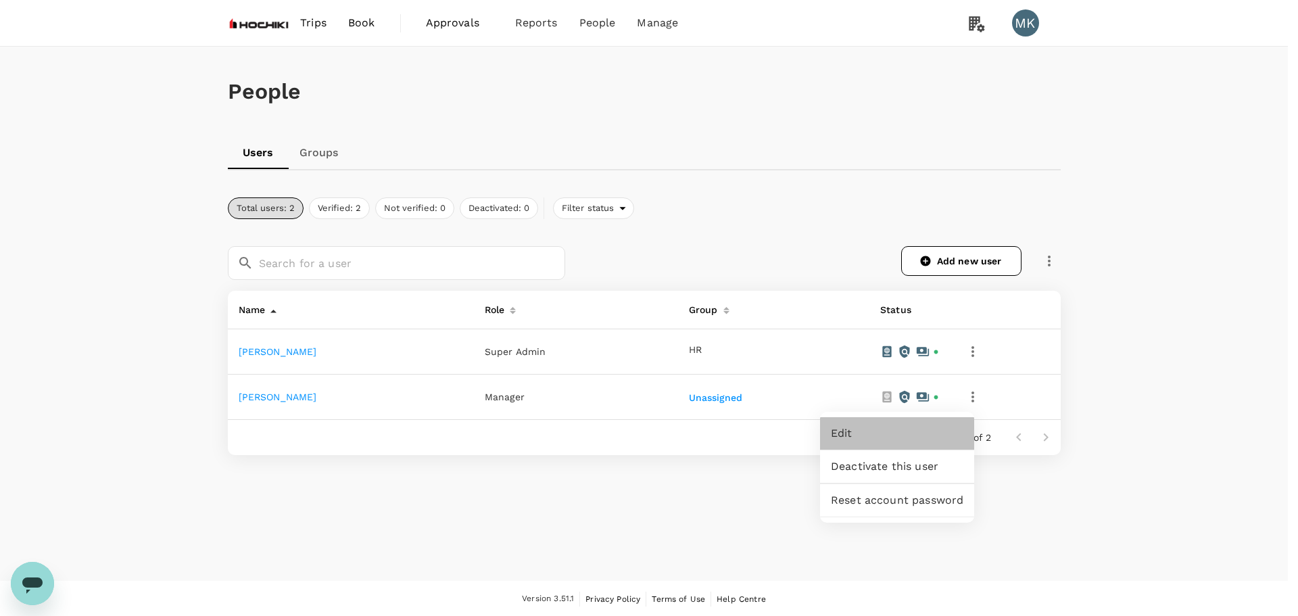
click at [926, 430] on span "Edit" at bounding box center [897, 433] width 133 height 16
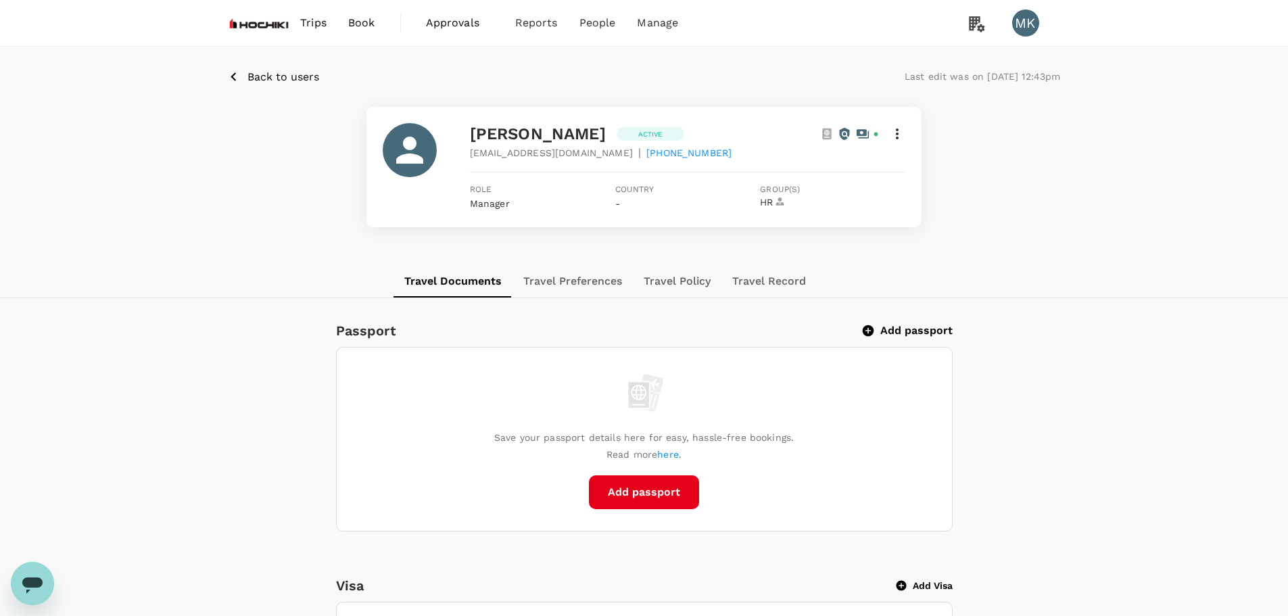
click at [899, 140] on icon at bounding box center [897, 134] width 16 height 16
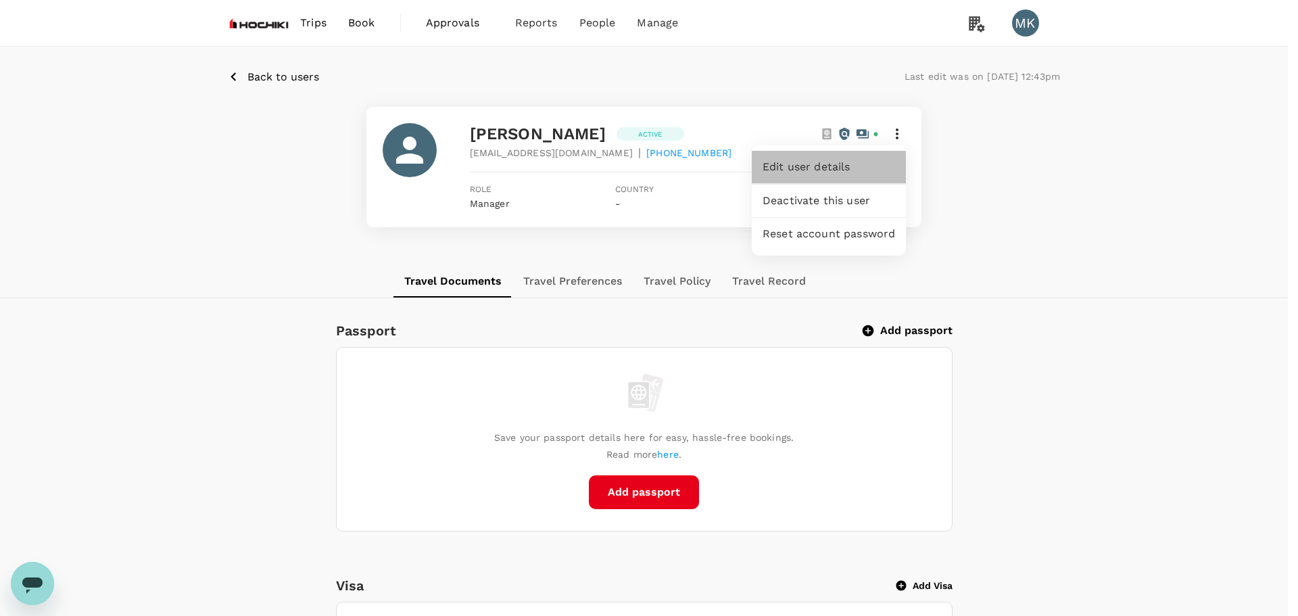
click at [874, 164] on span "Edit user details" at bounding box center [829, 167] width 133 height 16
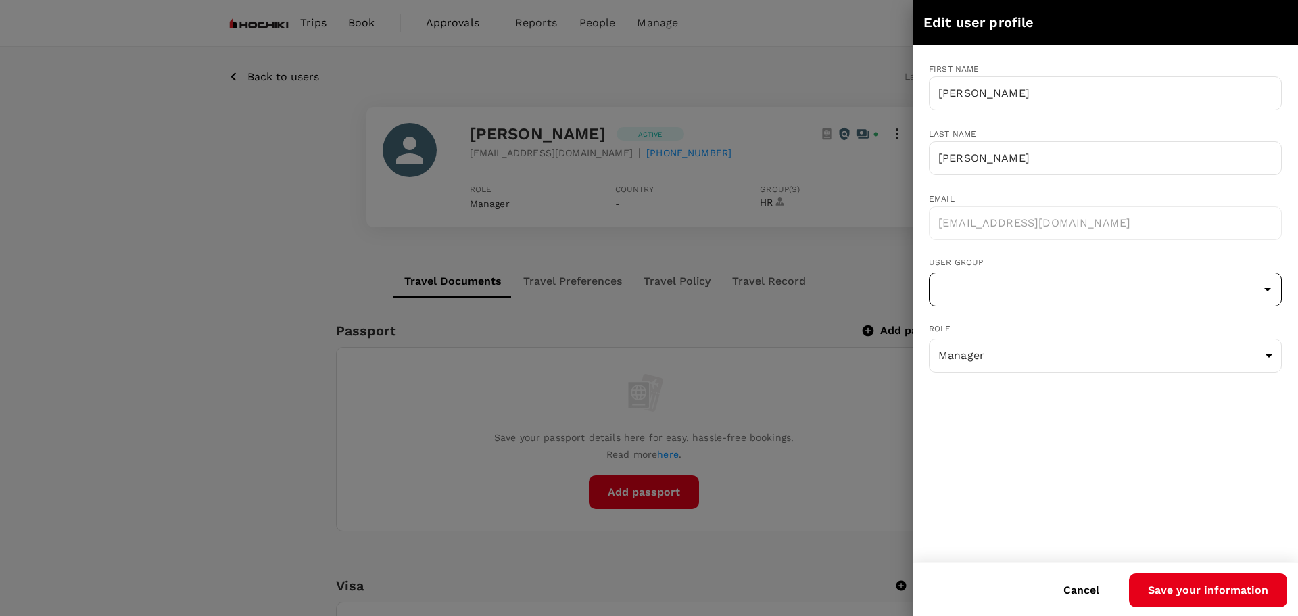
click at [1002, 285] on input "text" at bounding box center [1105, 290] width 346 height 26
click at [941, 331] on ul "HR Currently manager of this group" at bounding box center [1106, 328] width 352 height 32
click at [964, 454] on div "First name Tracy ​ Last name Chen ​ Email tracychen@hochikiasiapacific.com ​ Us…" at bounding box center [1105, 303] width 385 height 517
click at [1080, 594] on button "Cancel" at bounding box center [1082, 590] width 74 height 34
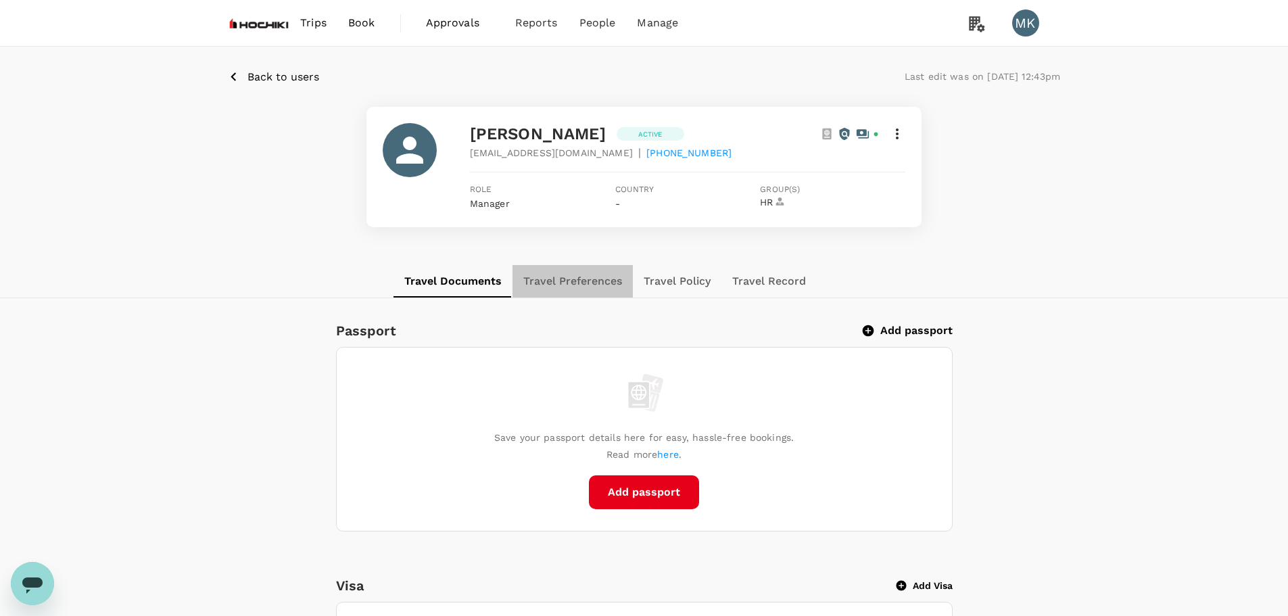
click at [594, 275] on button "Travel Preferences" at bounding box center [572, 281] width 120 height 32
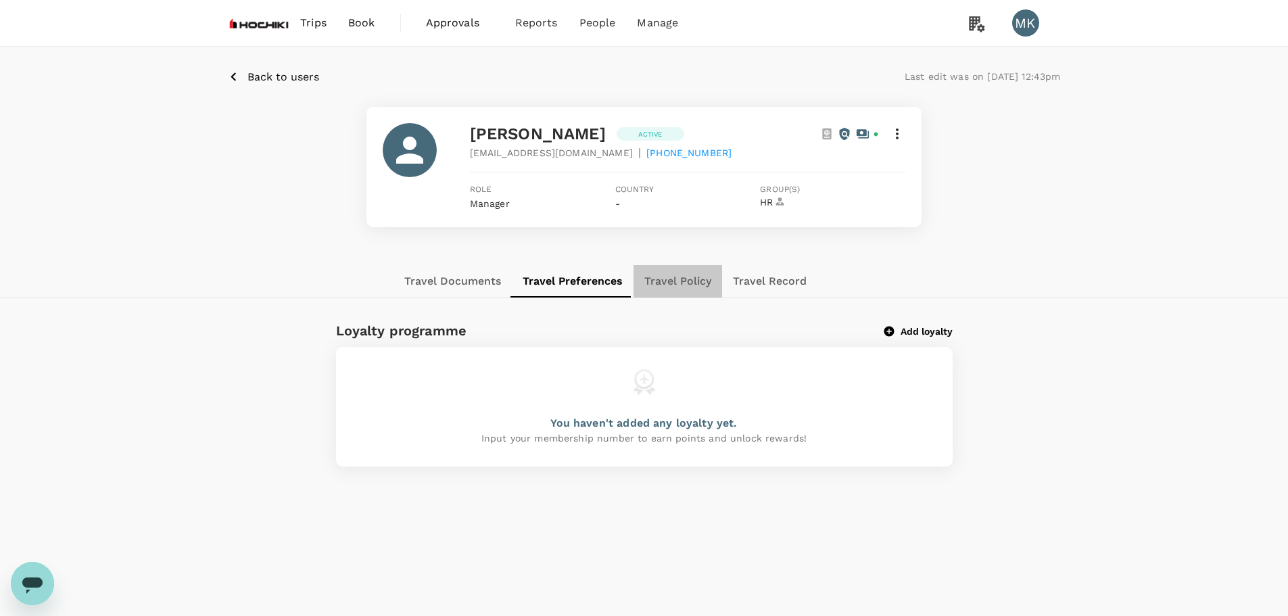
click at [704, 279] on button "Travel Policy" at bounding box center [678, 281] width 89 height 32
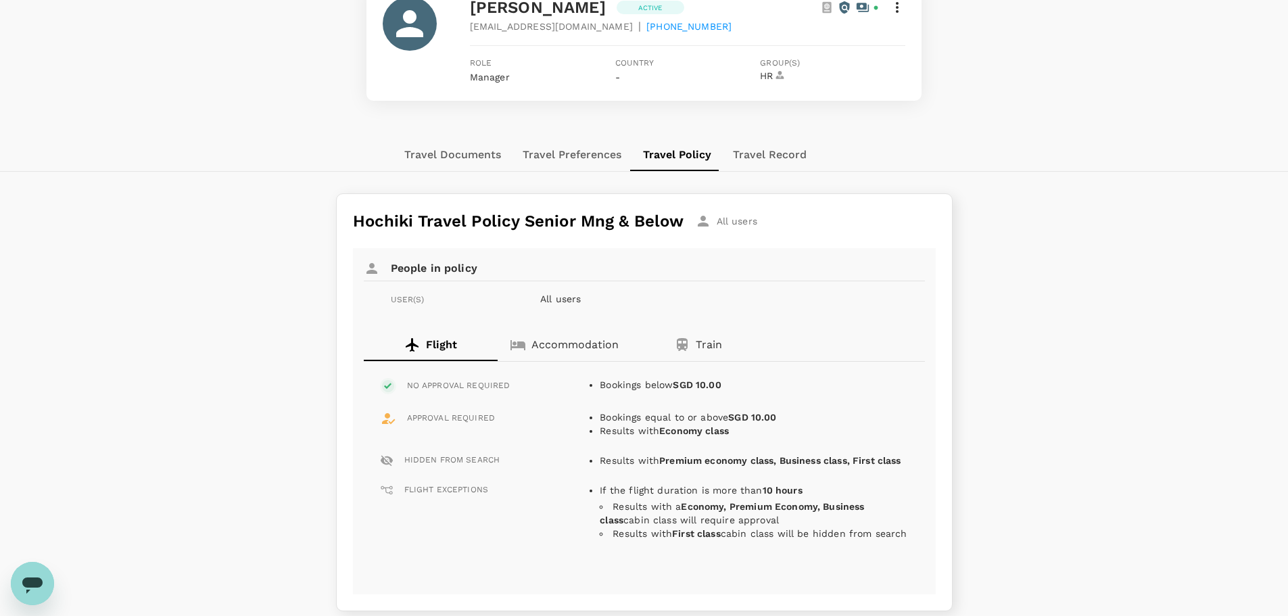
scroll to position [204, 0]
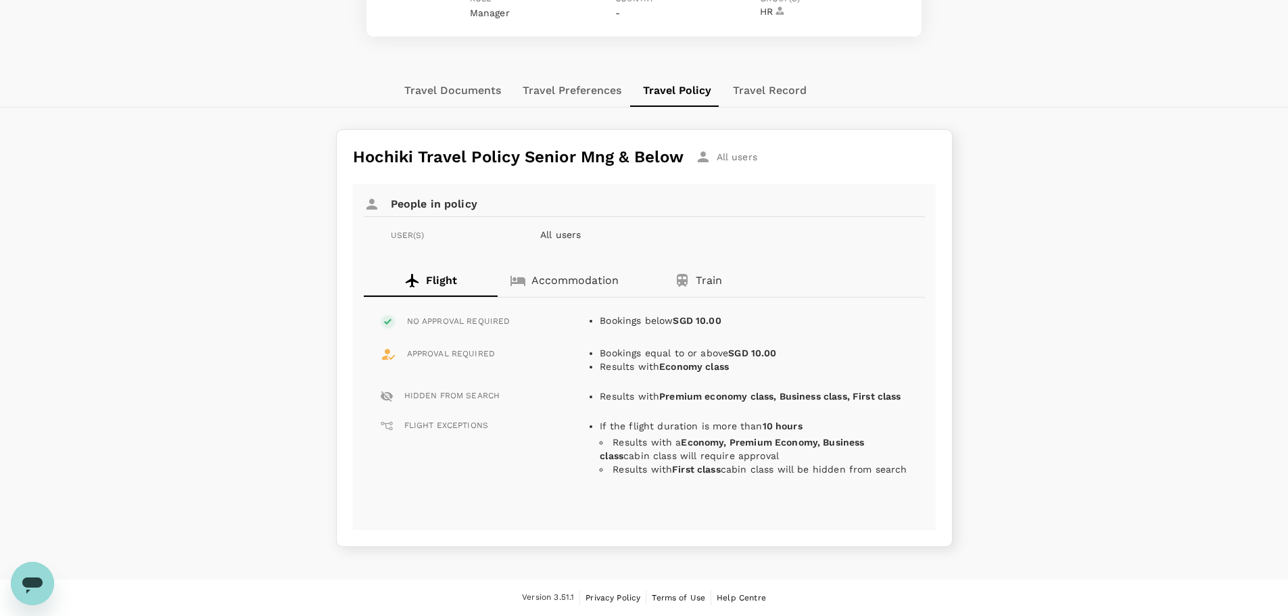
click at [748, 75] on button "Travel Record" at bounding box center [769, 90] width 95 height 32
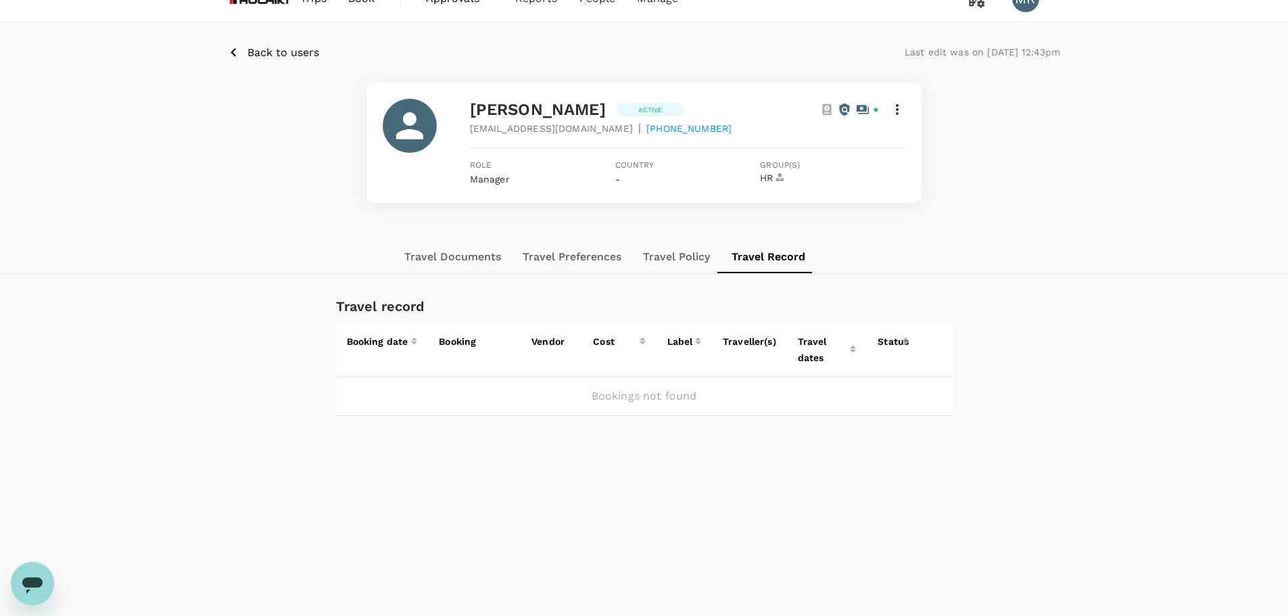
scroll to position [0, 0]
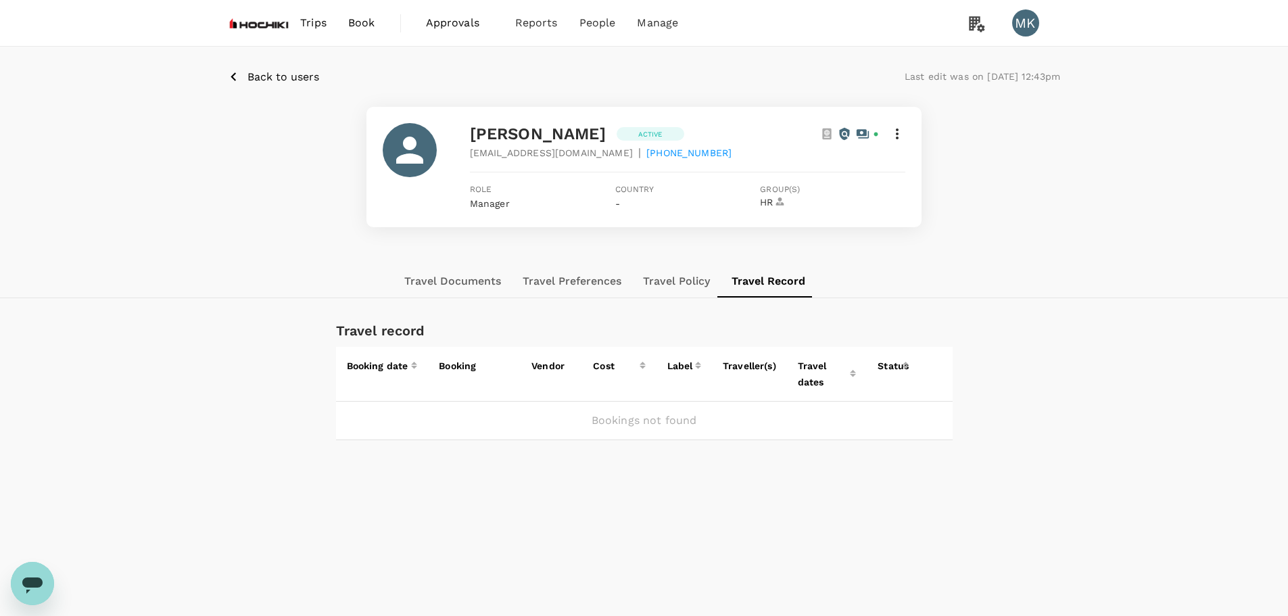
click at [290, 79] on p "Back to users" at bounding box center [283, 77] width 72 height 16
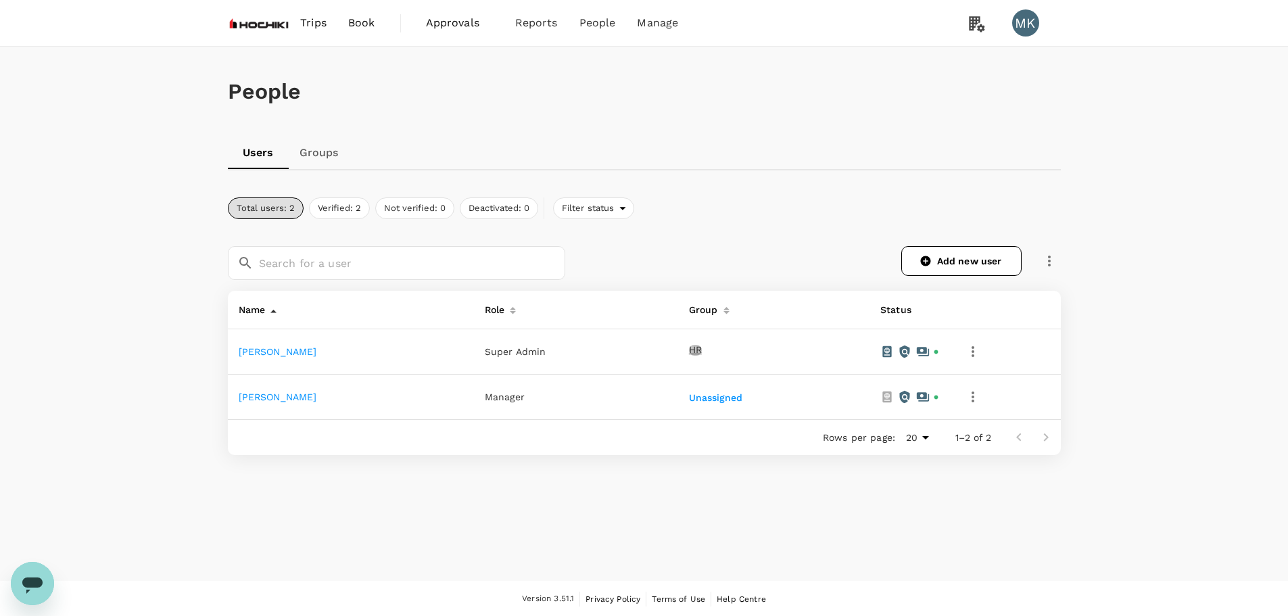
click at [689, 348] on span "HR" at bounding box center [695, 350] width 13 height 11
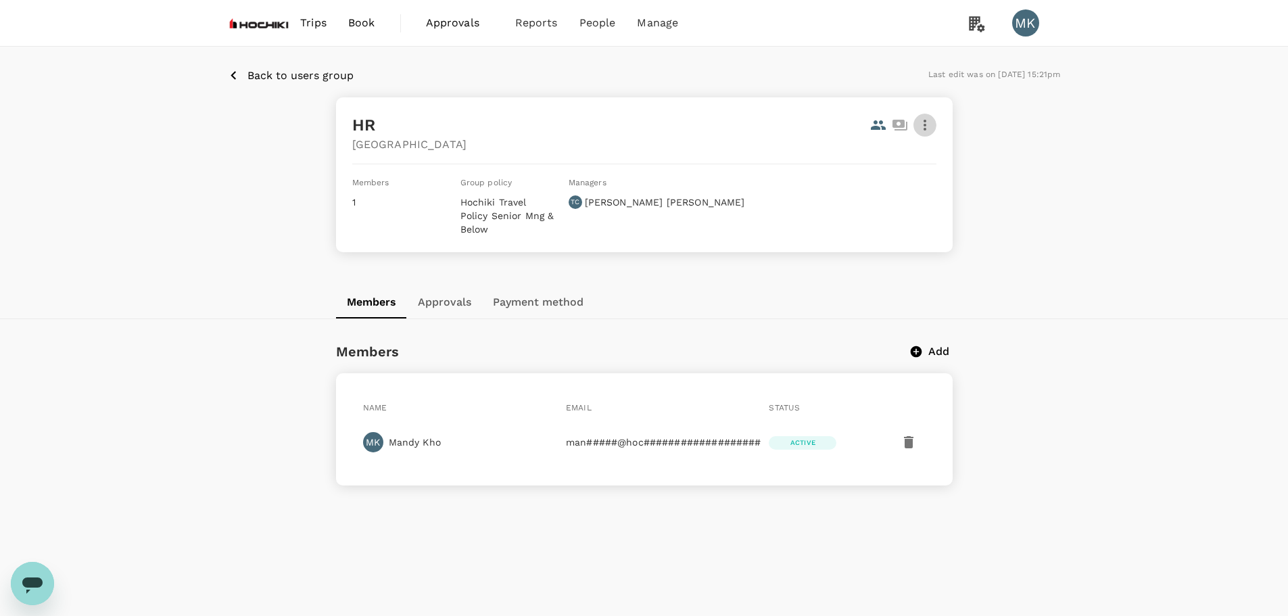
click at [928, 128] on icon "button" at bounding box center [925, 125] width 16 height 16
click at [906, 153] on span "Edit" at bounding box center [907, 161] width 35 height 16
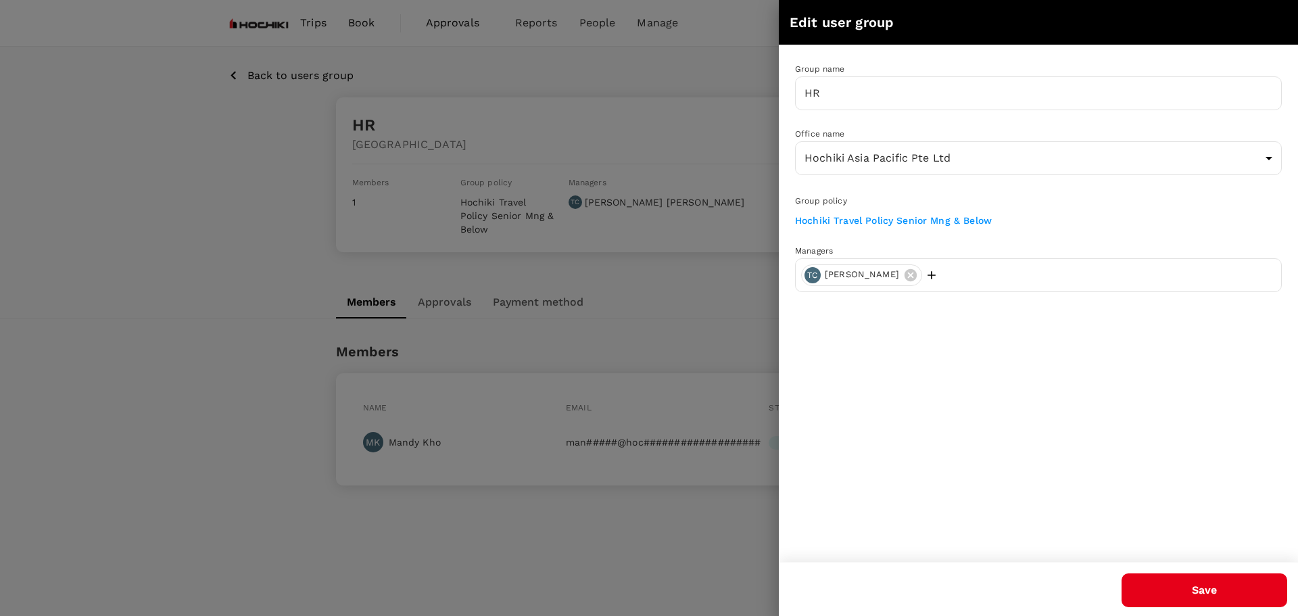
click at [538, 561] on div at bounding box center [649, 308] width 1298 height 616
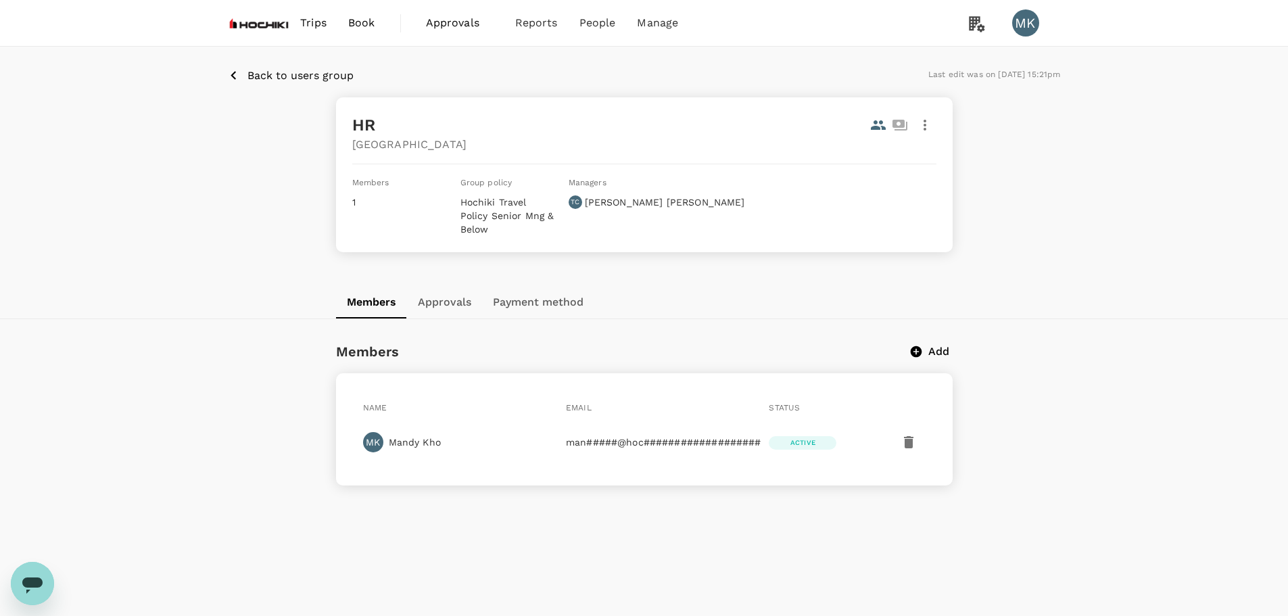
click at [460, 286] on button "Approvals" at bounding box center [444, 302] width 75 height 32
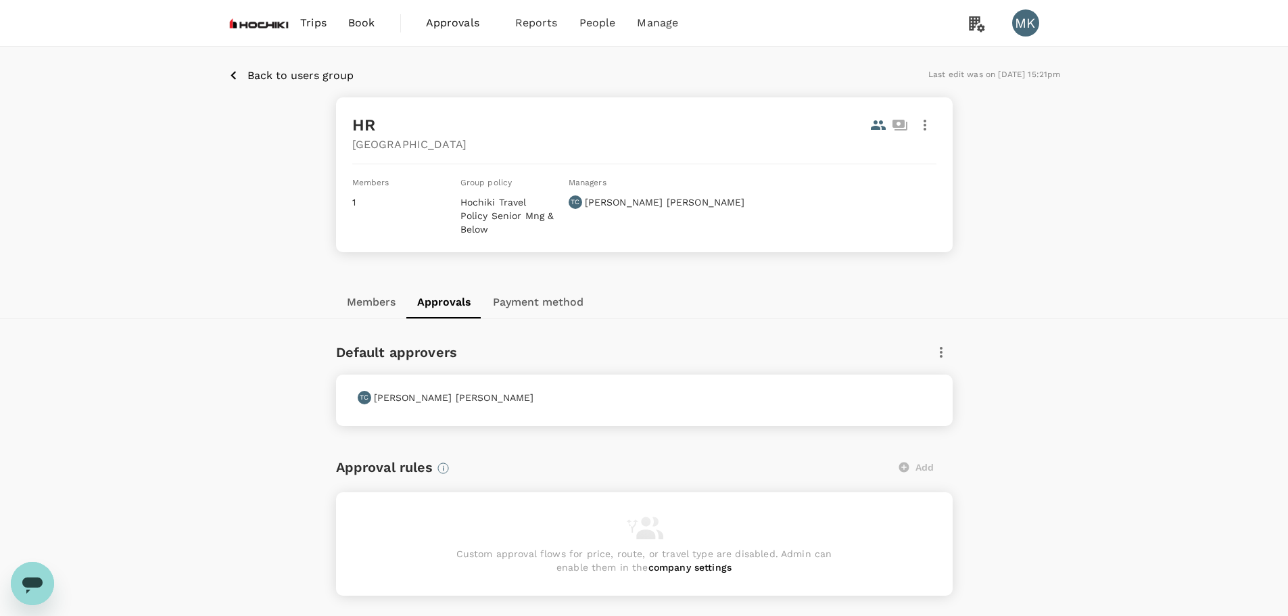
click at [551, 293] on button "Payment method" at bounding box center [538, 302] width 112 height 32
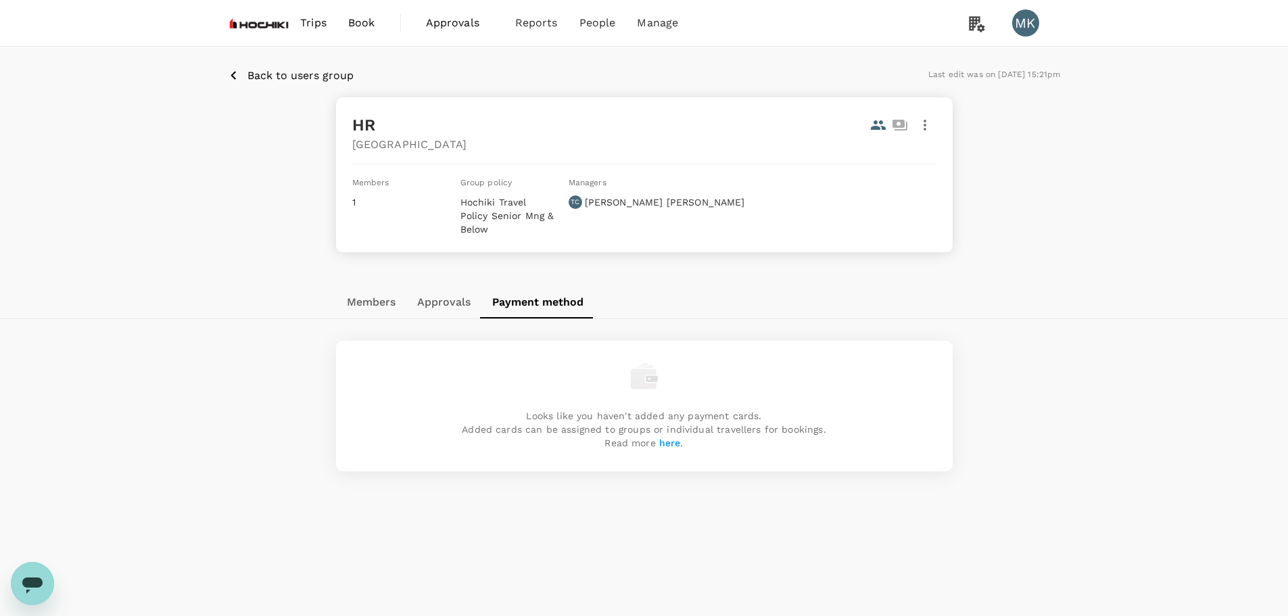
click at [458, 292] on button "Approvals" at bounding box center [443, 302] width 75 height 32
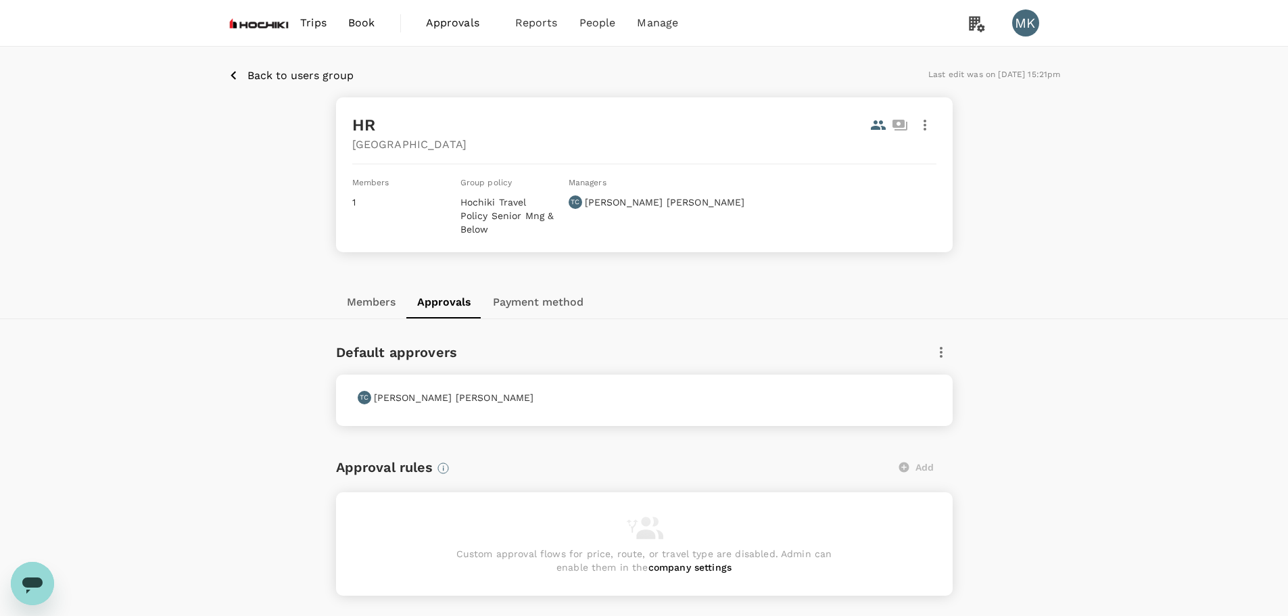
click at [319, 69] on p "Back to users group" at bounding box center [300, 76] width 106 height 16
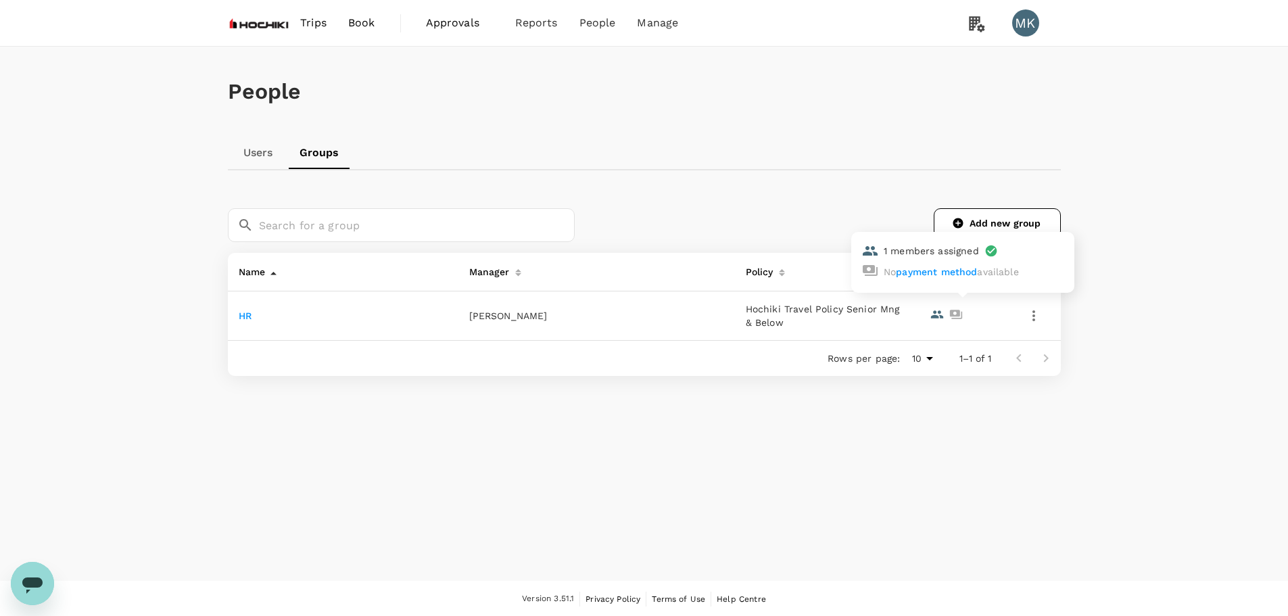
click at [952, 318] on icon at bounding box center [955, 314] width 12 height 9
click at [1032, 318] on icon "button" at bounding box center [1034, 316] width 16 height 16
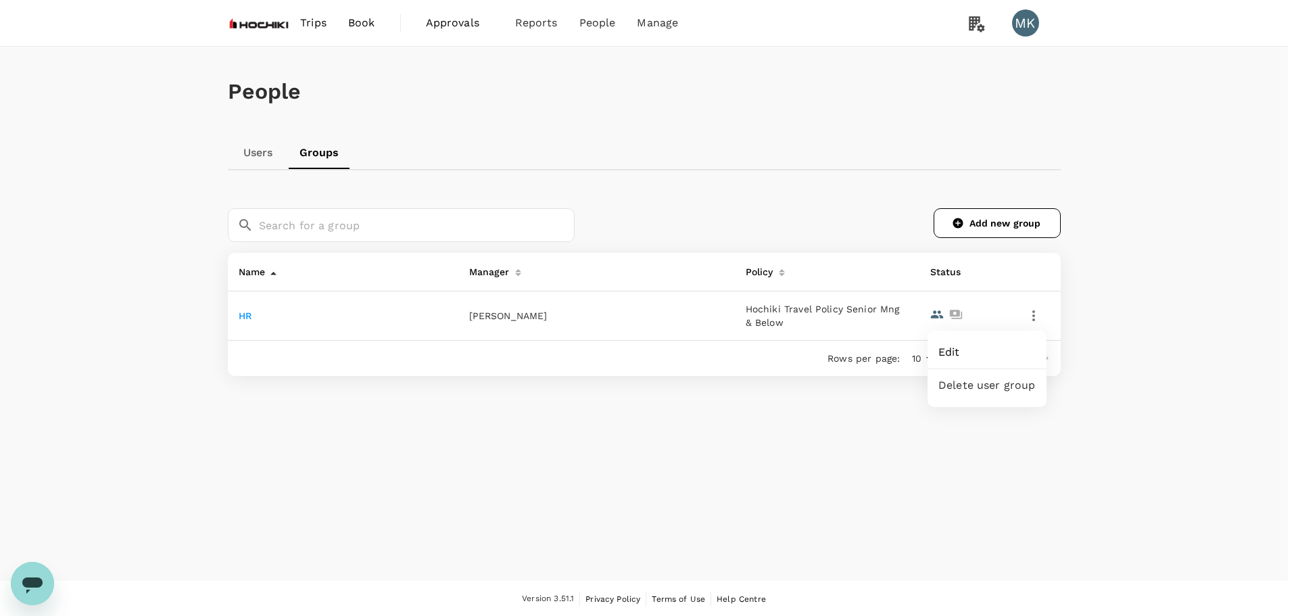
click at [976, 354] on span "Edit" at bounding box center [986, 352] width 97 height 16
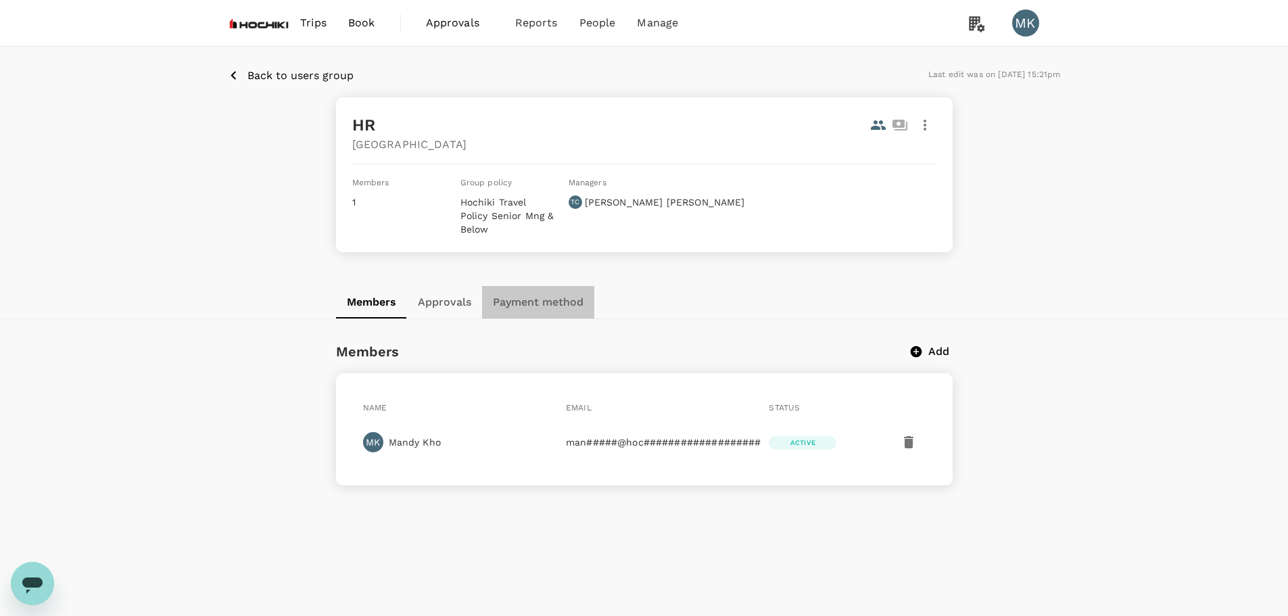
click at [521, 286] on button "Payment method" at bounding box center [538, 302] width 112 height 32
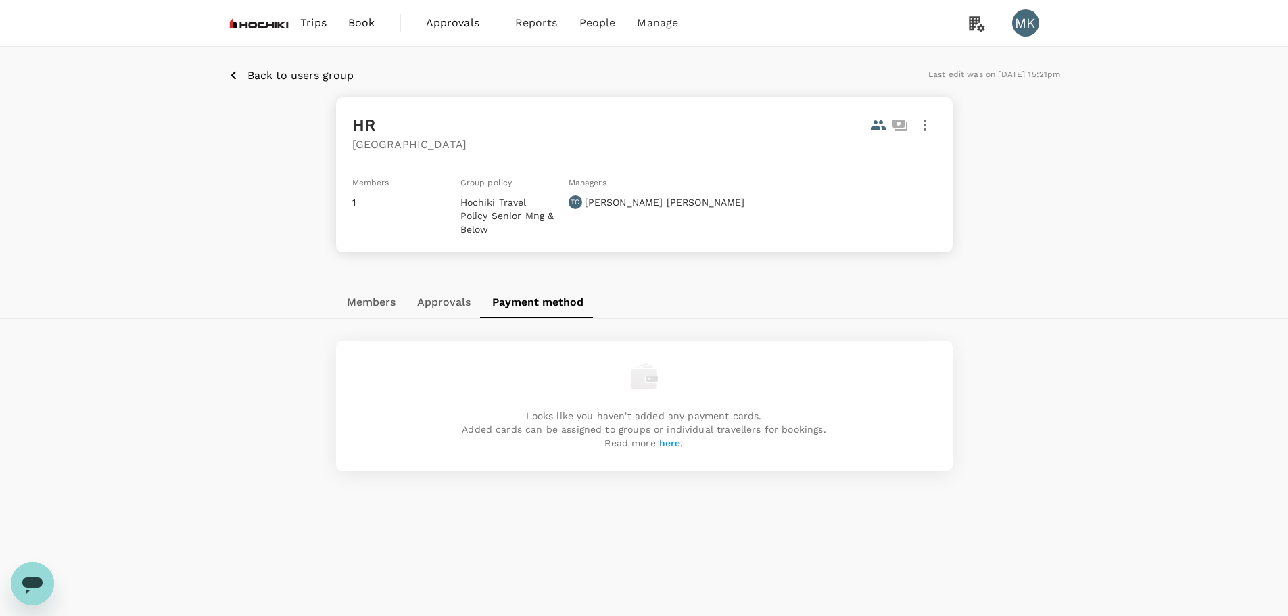
click at [665, 437] on span "here" at bounding box center [670, 442] width 22 height 11
click at [286, 78] on p "Back to users group" at bounding box center [300, 76] width 106 height 16
